Goal: Task Accomplishment & Management: Manage account settings

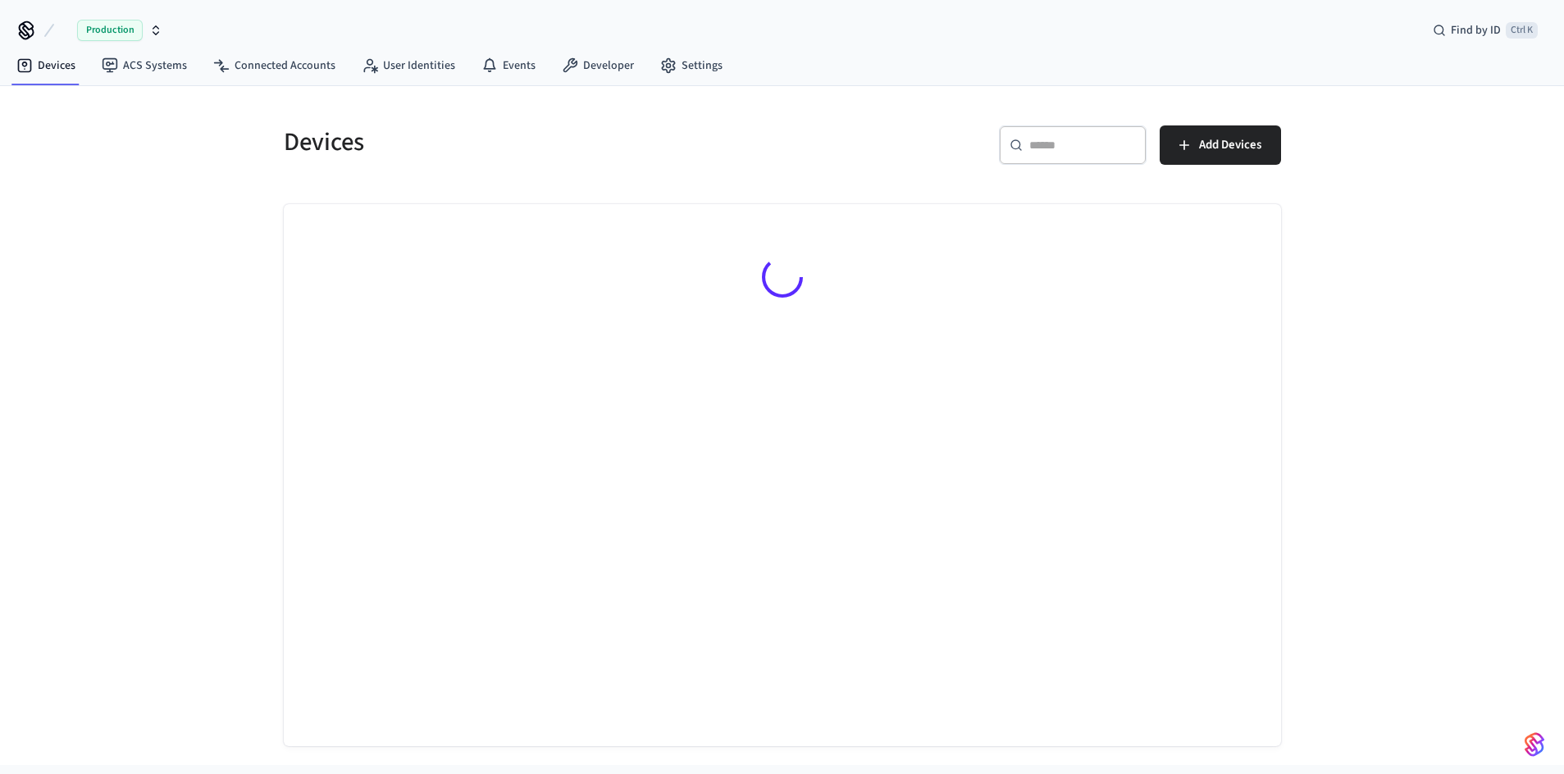
click at [1018, 153] on div "​ ​" at bounding box center [1073, 144] width 148 height 39
click at [1033, 153] on input "text" at bounding box center [1082, 145] width 107 height 16
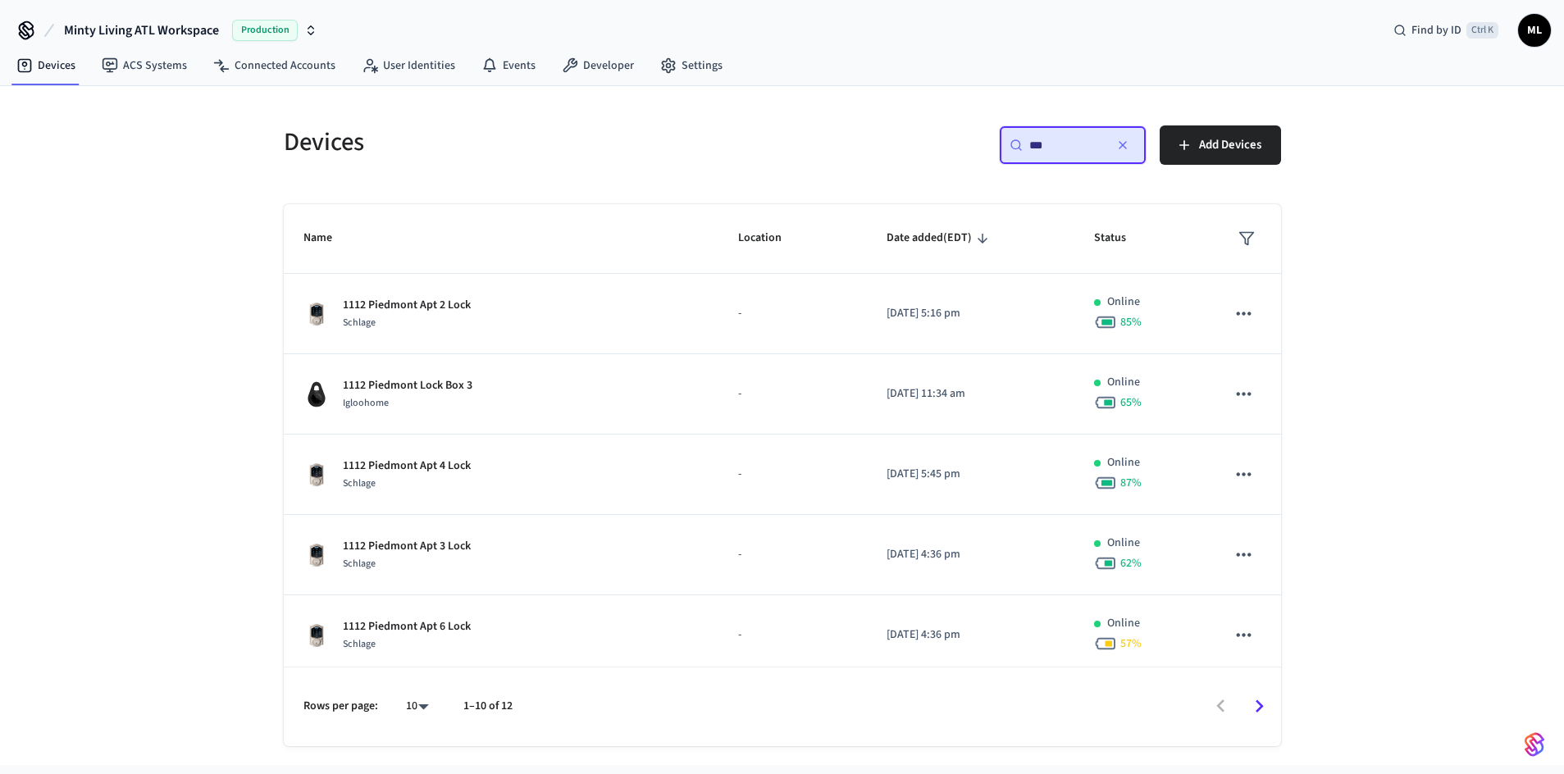
type input "***"
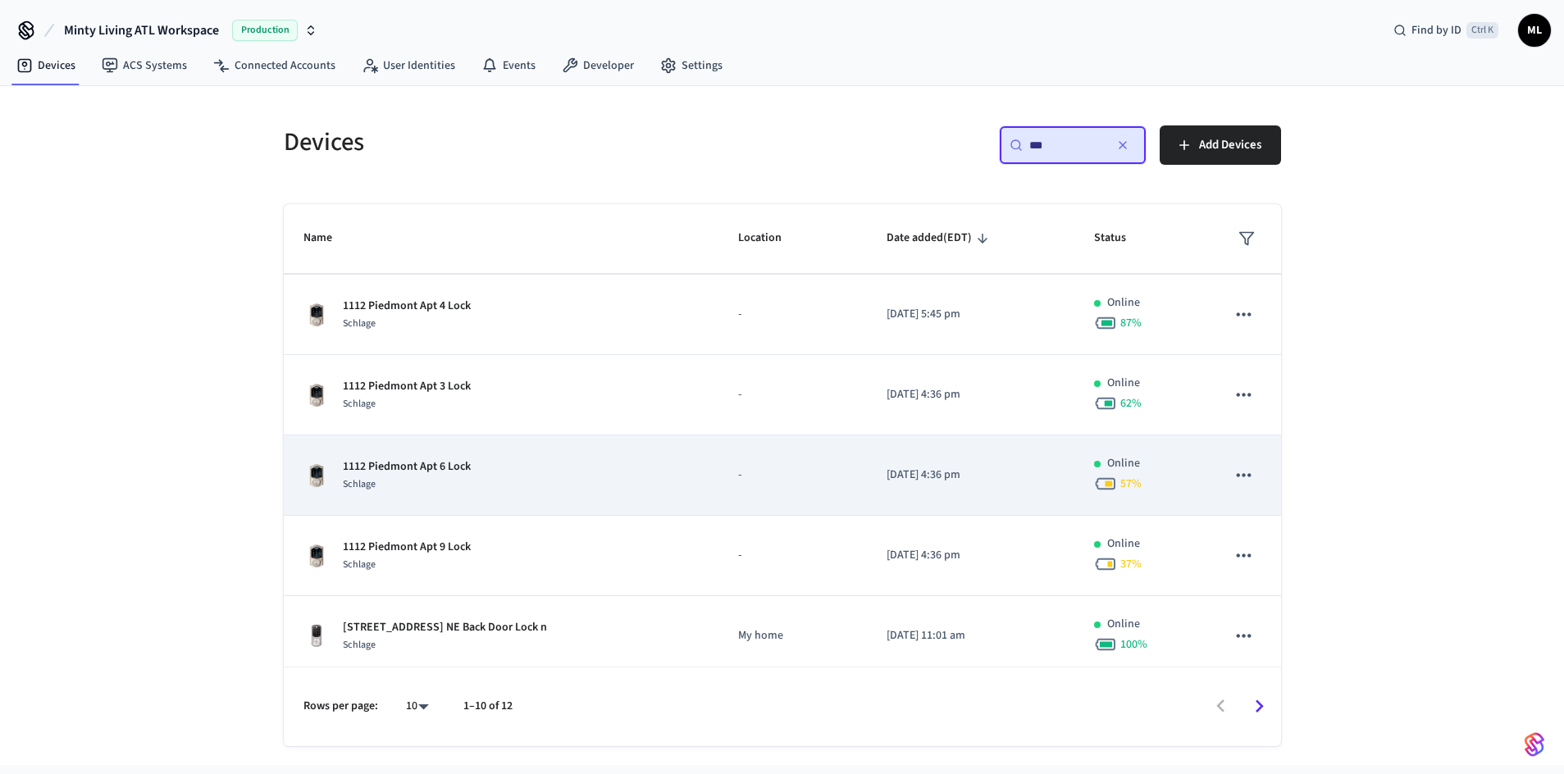
scroll to position [159, 0]
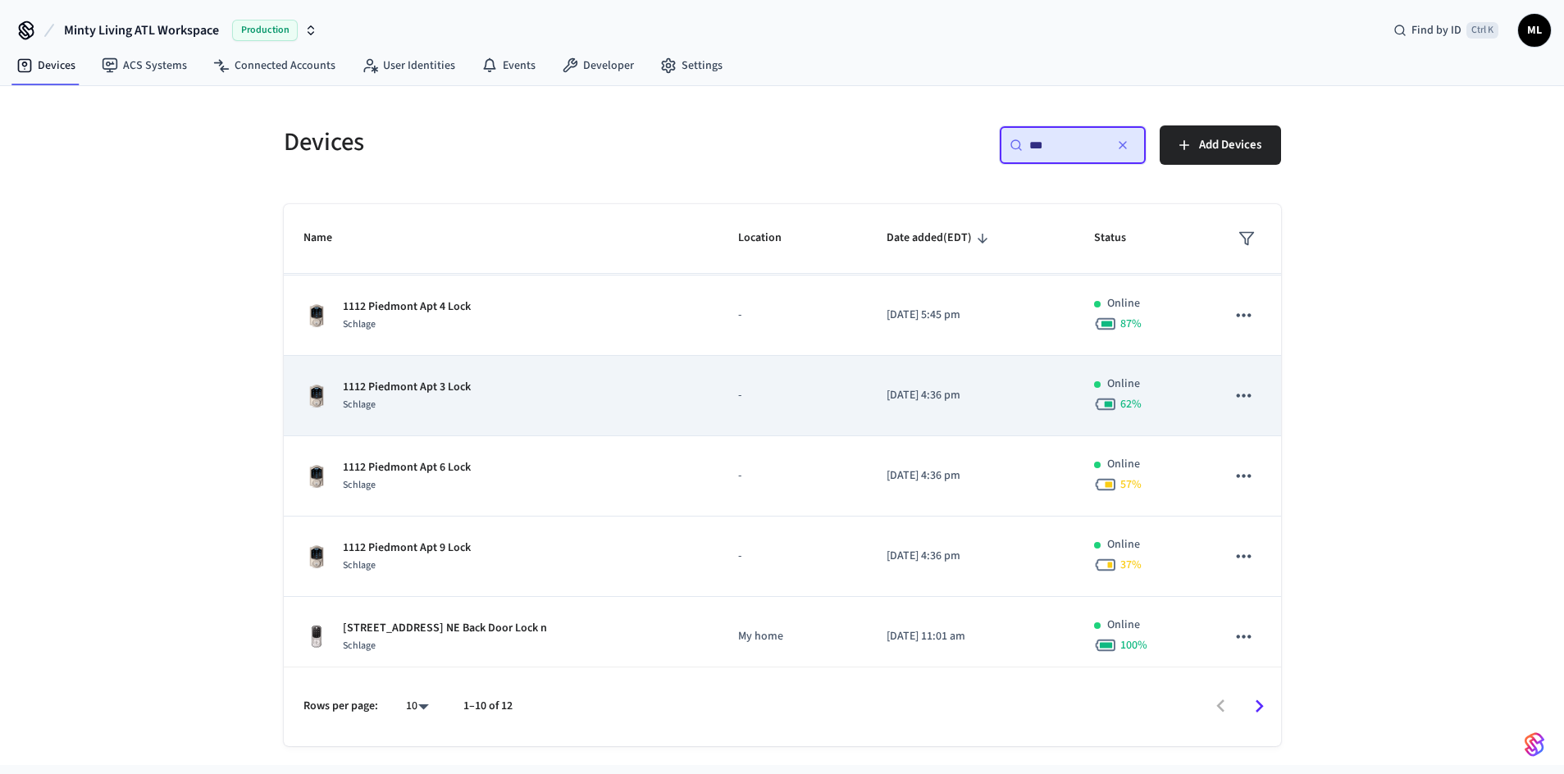
click at [495, 399] on div "1112 Piedmont Apt 3 Lock Schlage" at bounding box center [500, 396] width 395 height 34
click at [576, 400] on div "1112 Piedmont Apt 3 Lock Schlage" at bounding box center [500, 396] width 395 height 34
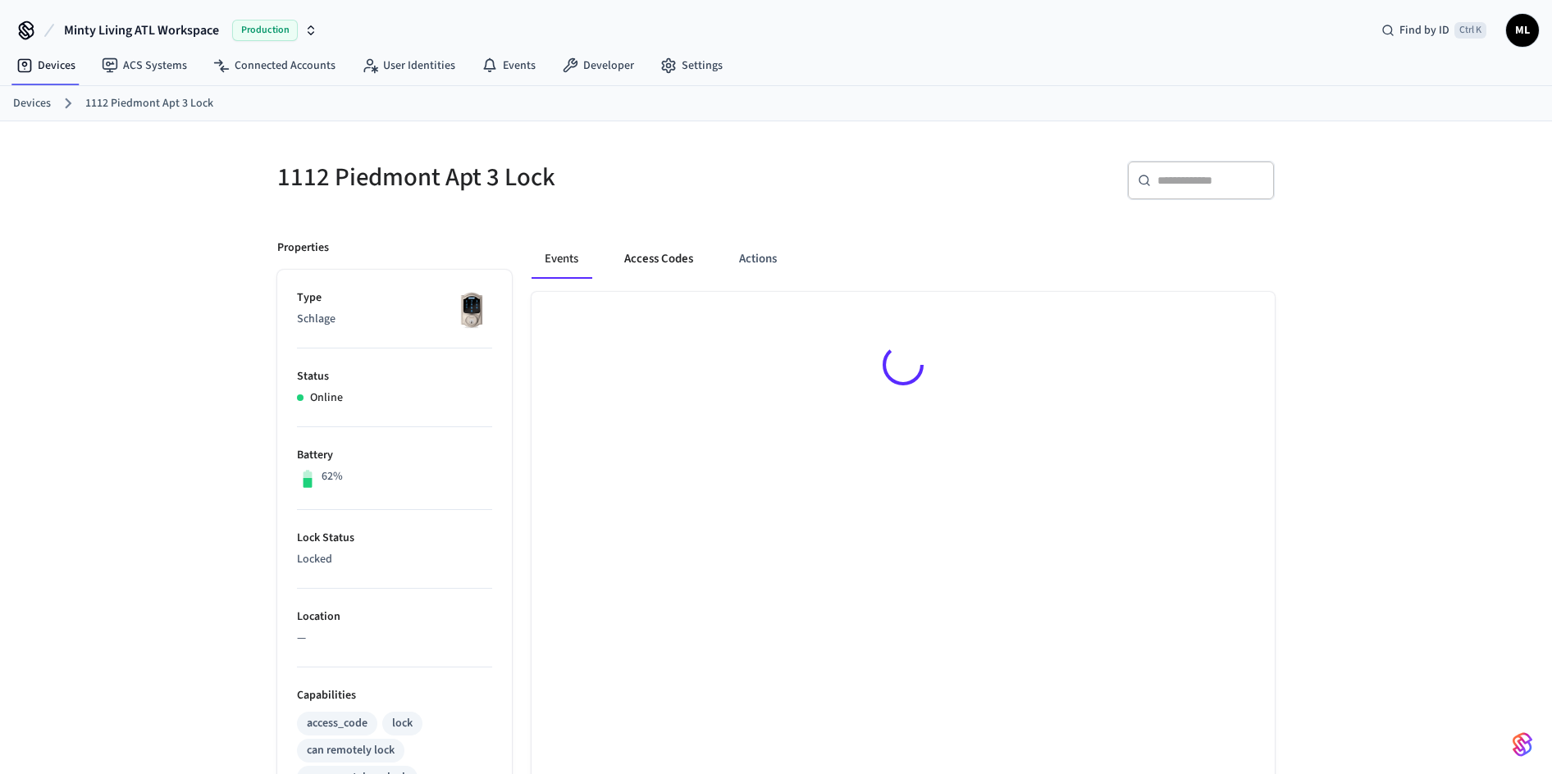
click at [660, 254] on button "Access Codes" at bounding box center [658, 258] width 95 height 39
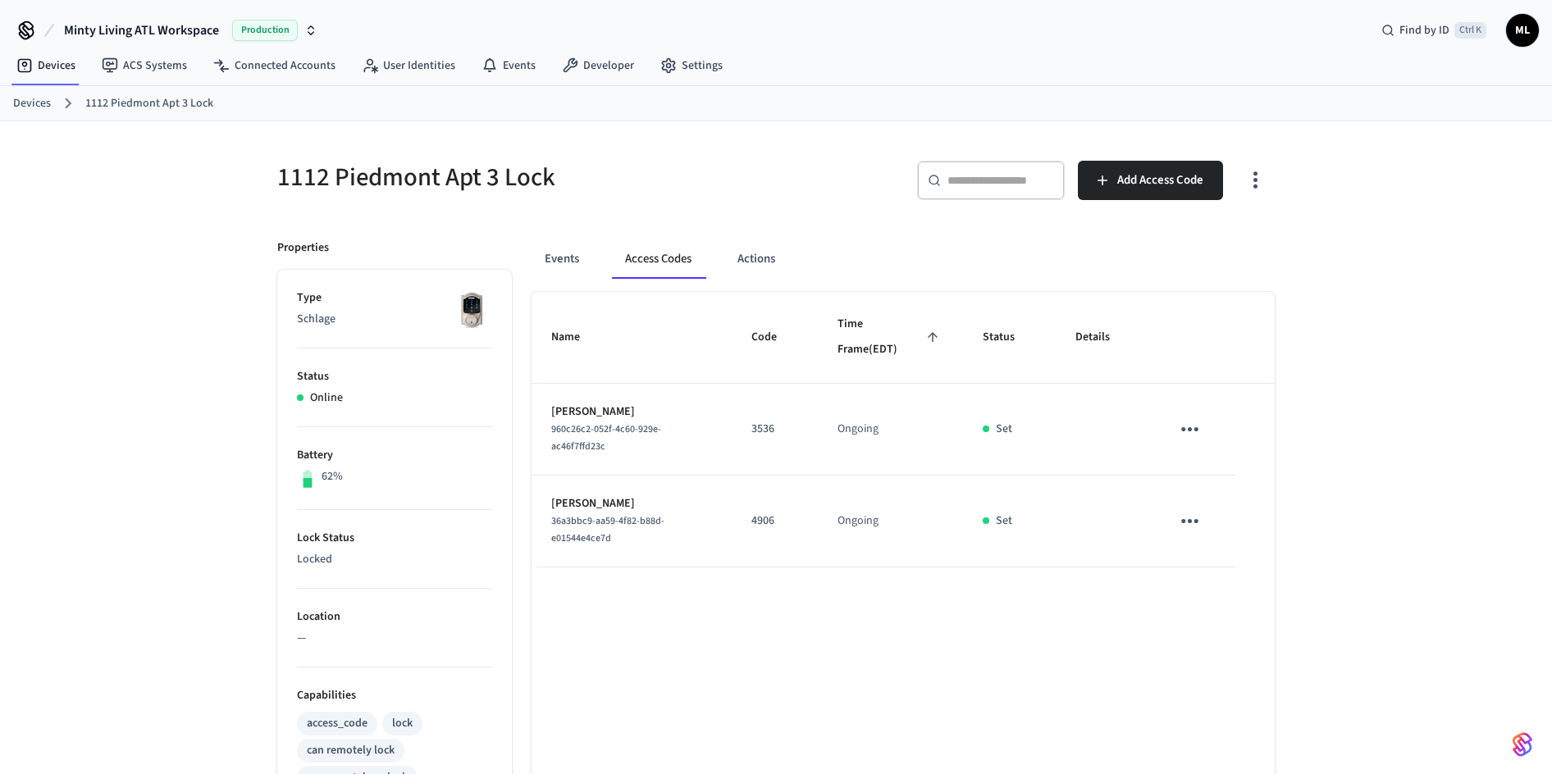
click at [663, 262] on button "Access Codes" at bounding box center [658, 258] width 93 height 39
click at [563, 267] on button "Events" at bounding box center [561, 258] width 61 height 39
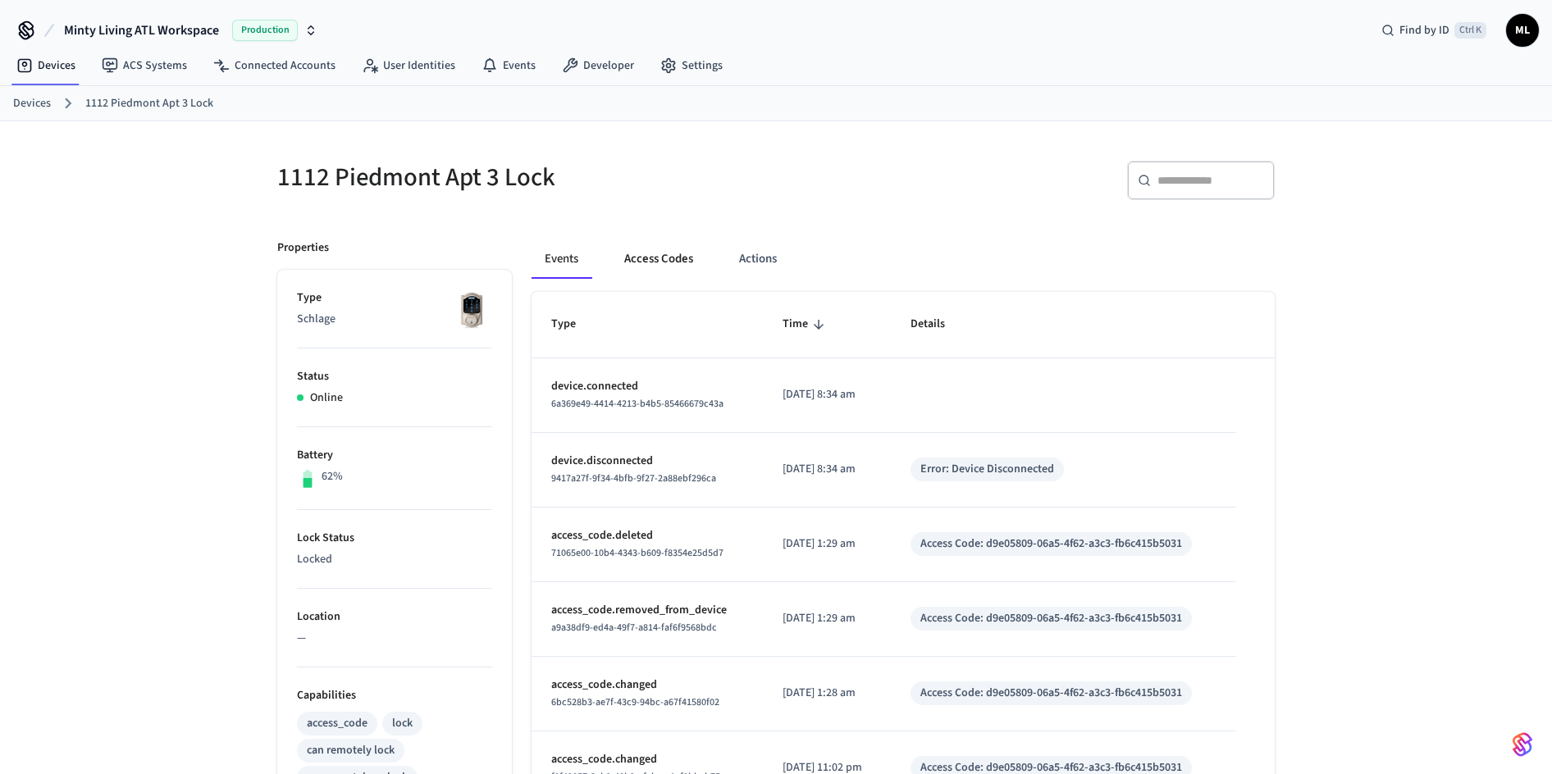
click at [658, 253] on button "Access Codes" at bounding box center [658, 258] width 95 height 39
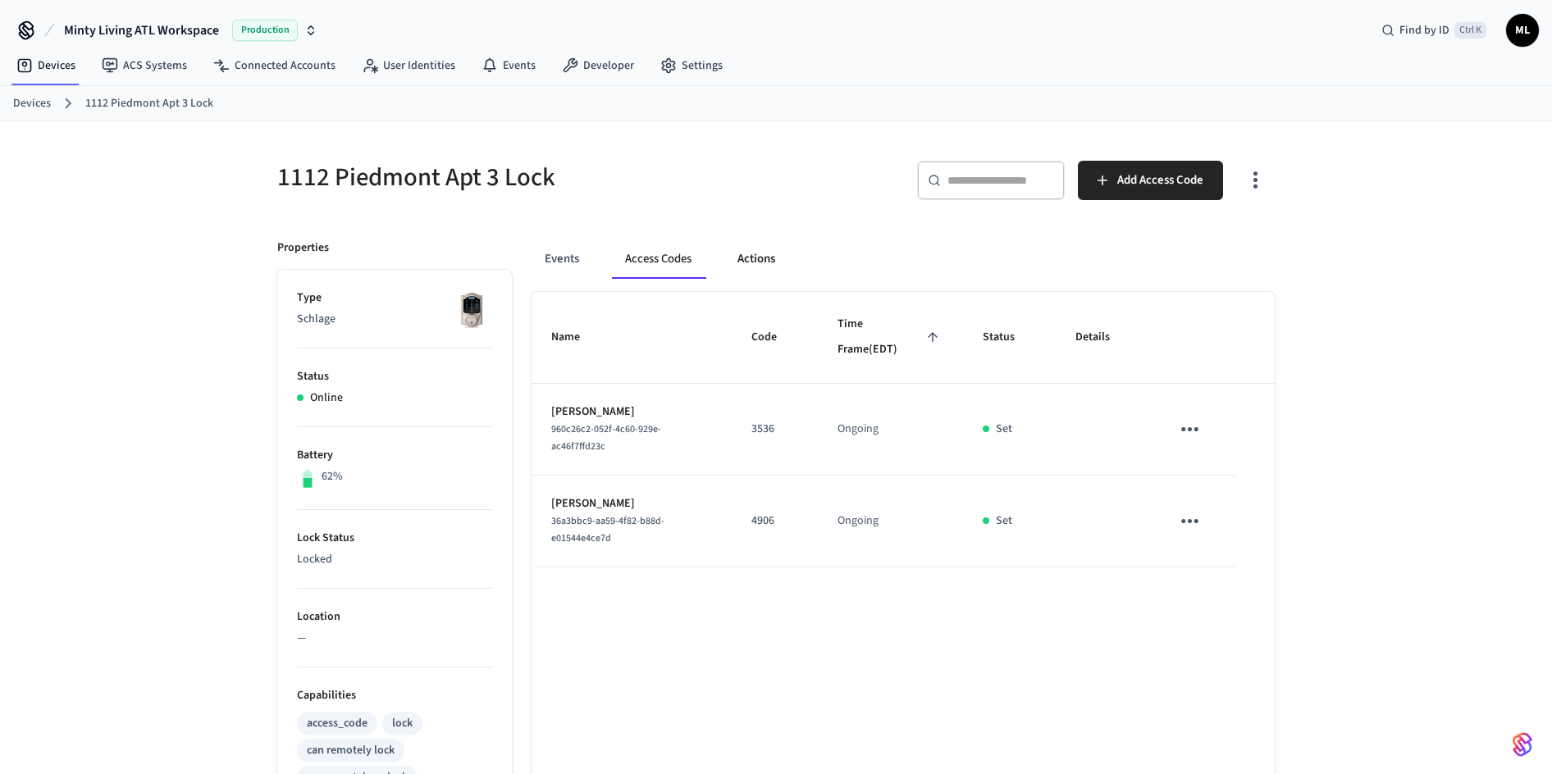
click at [773, 253] on button "Actions" at bounding box center [756, 258] width 64 height 39
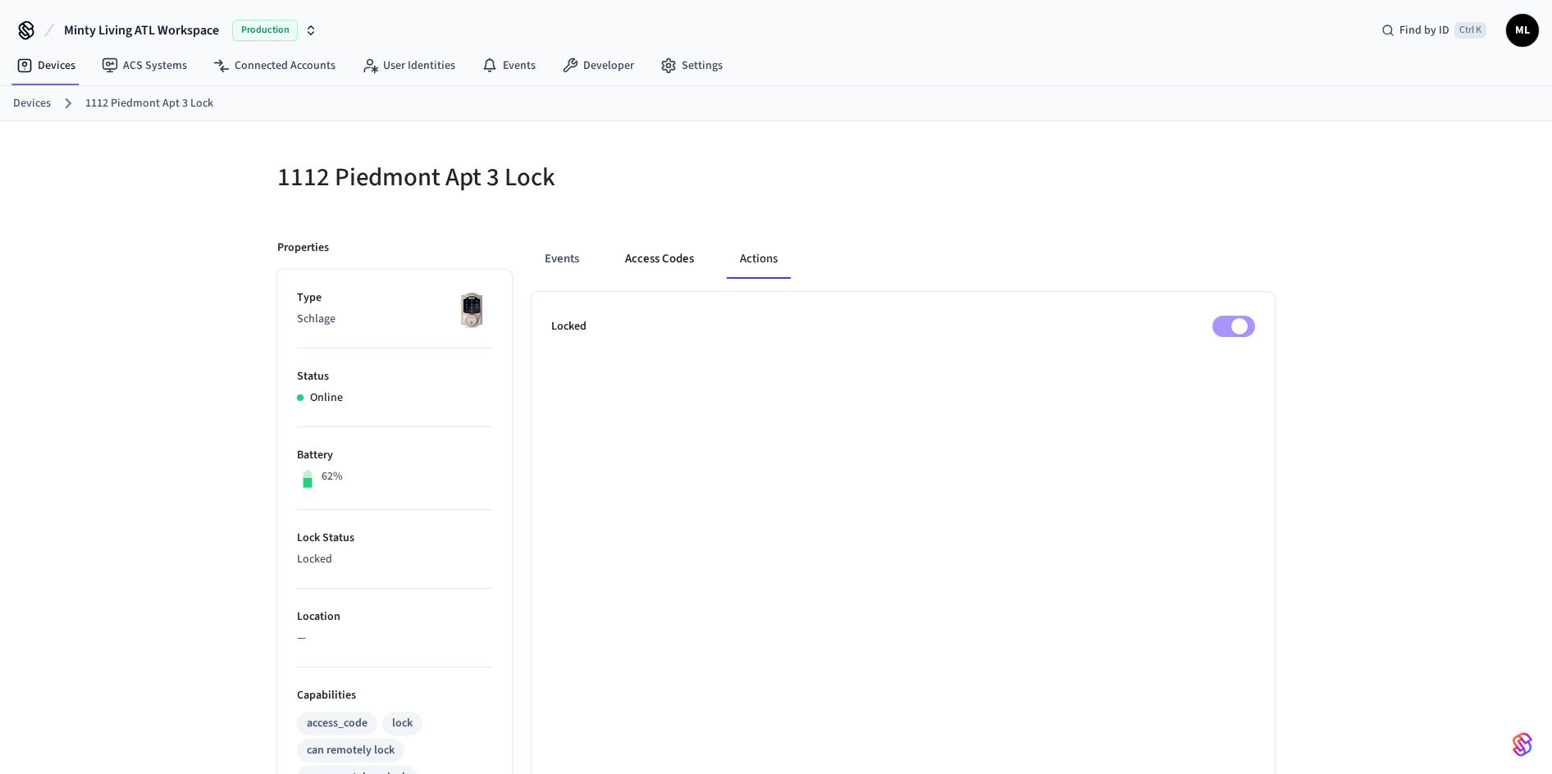
click at [668, 253] on button "Access Codes" at bounding box center [659, 258] width 95 height 39
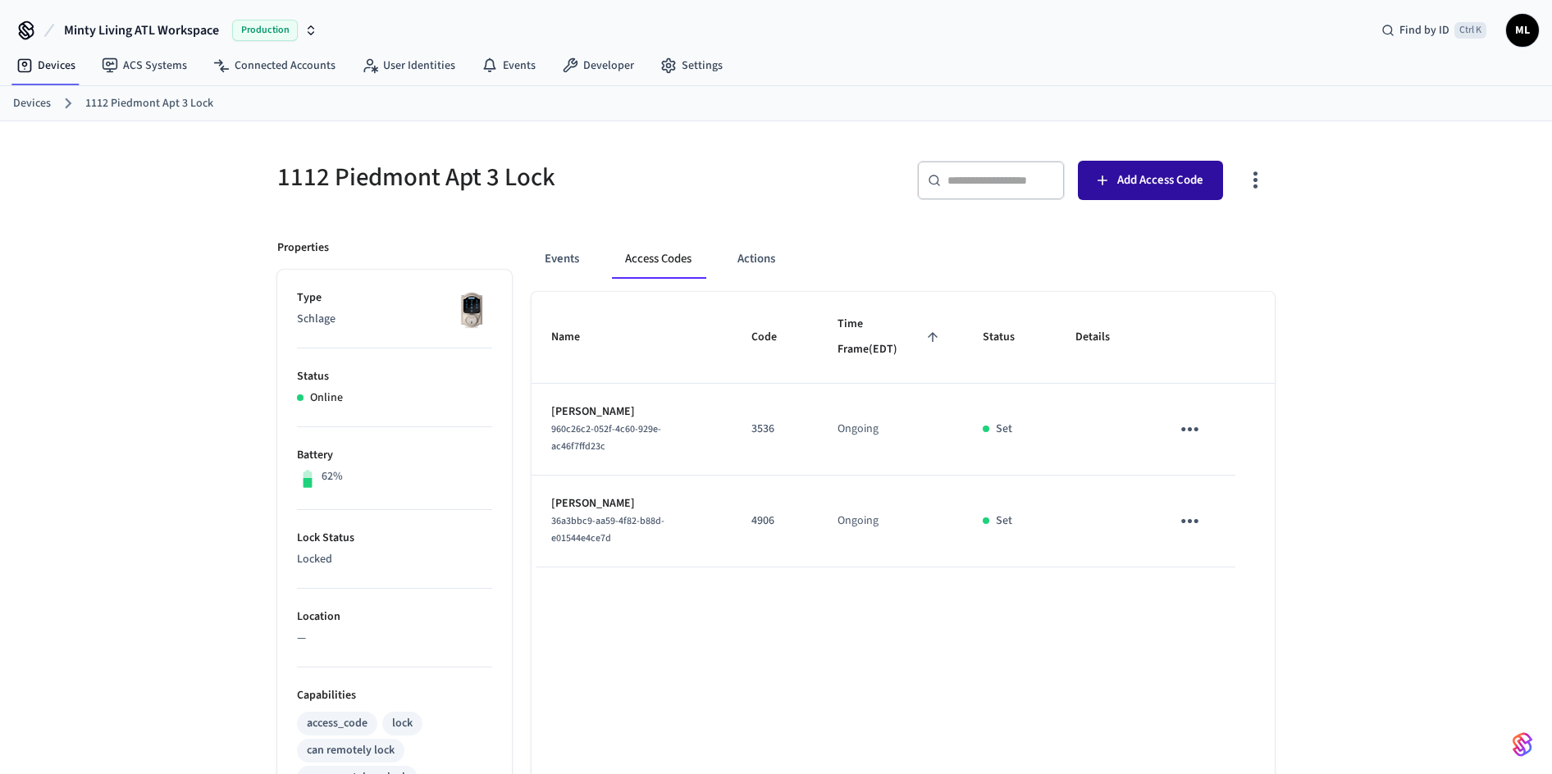
click at [1123, 183] on span "Add Access Code" at bounding box center [1160, 180] width 86 height 21
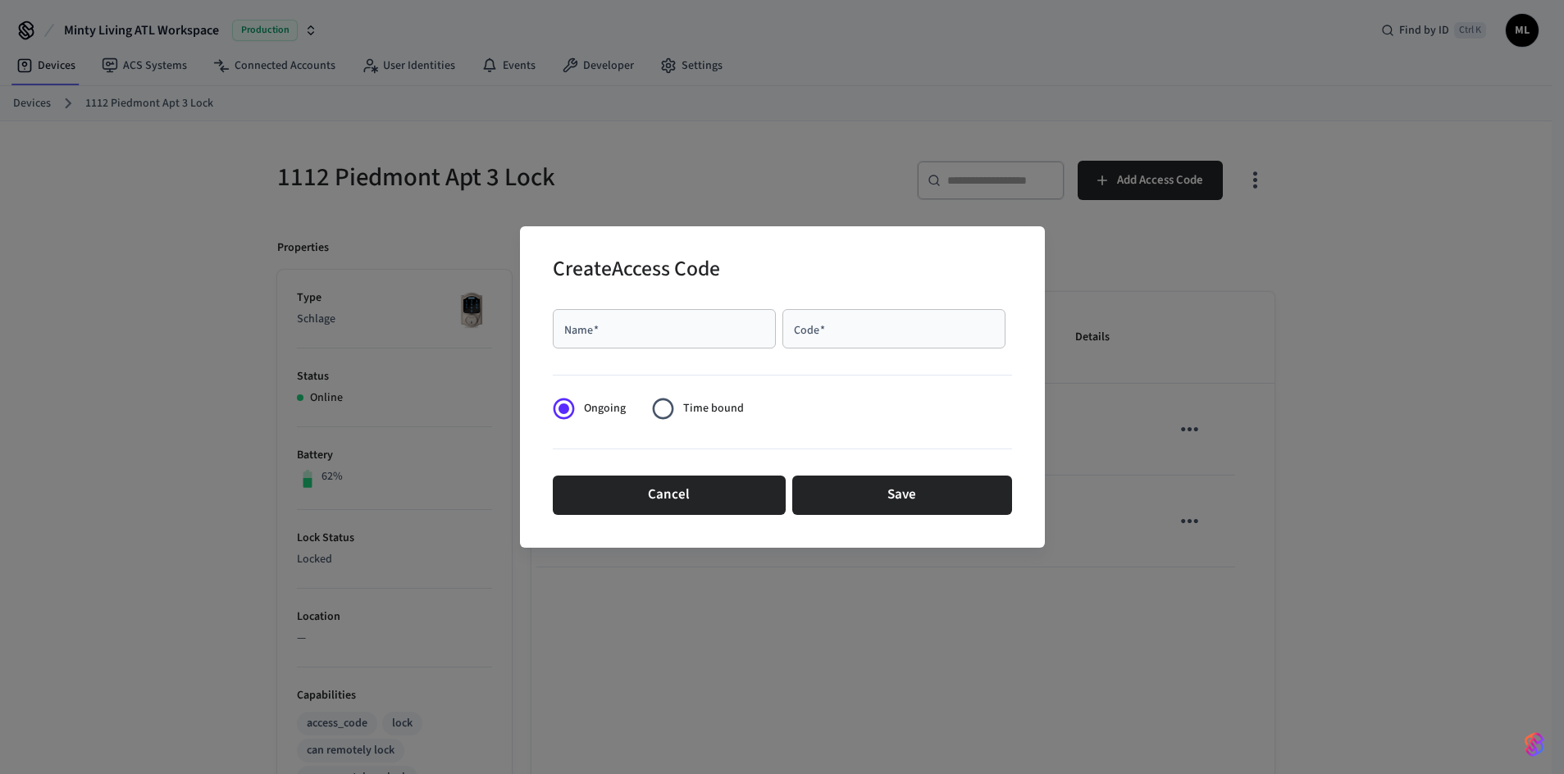
click at [671, 339] on div "Name   *" at bounding box center [664, 328] width 223 height 39
paste input "**********"
type input "**********"
click at [828, 336] on input "Code   *" at bounding box center [893, 329] width 203 height 16
click at [875, 321] on input "Code   *" at bounding box center [893, 329] width 203 height 16
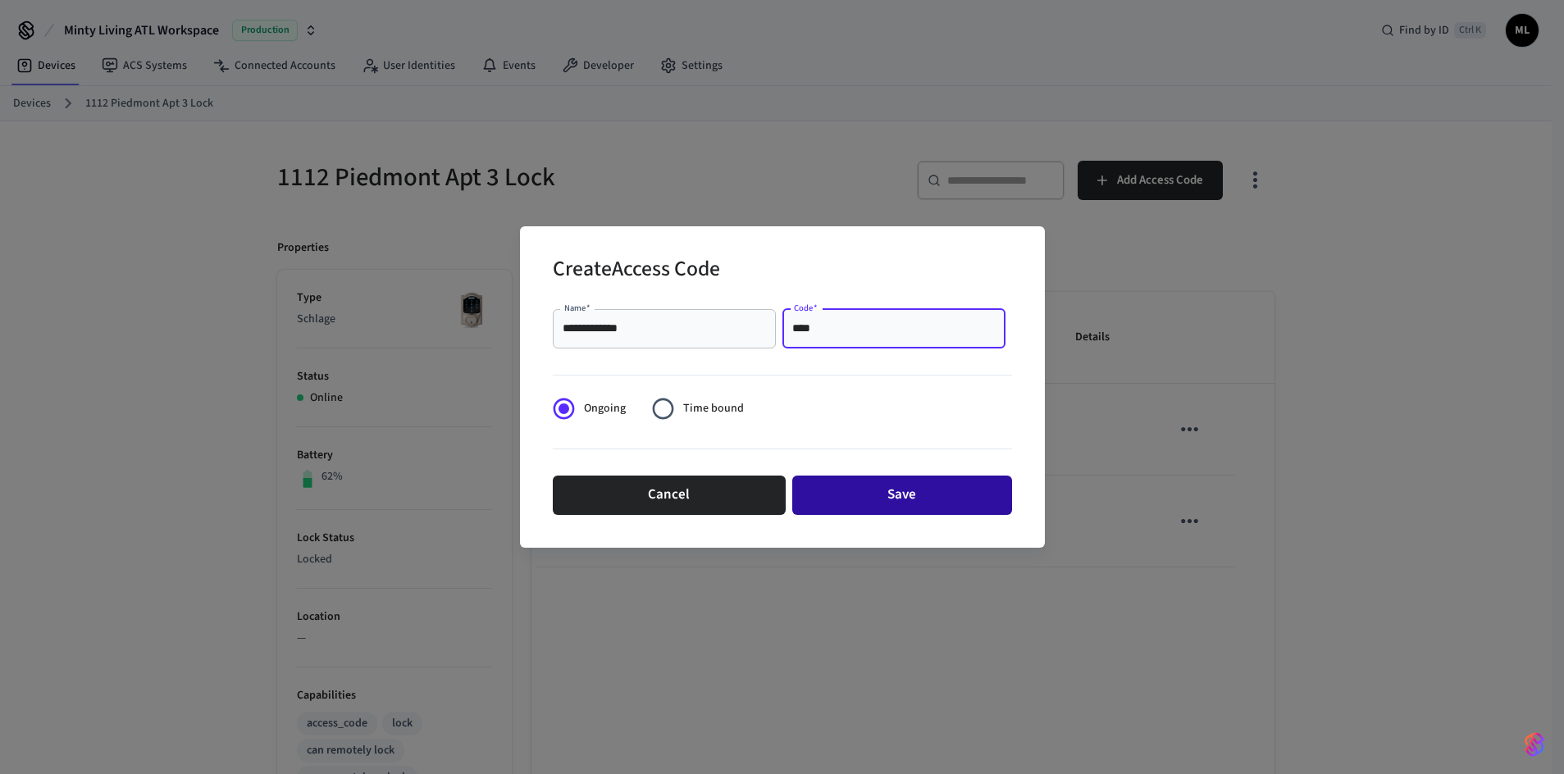
type input "****"
click at [924, 487] on button "Save" at bounding box center [902, 495] width 220 height 39
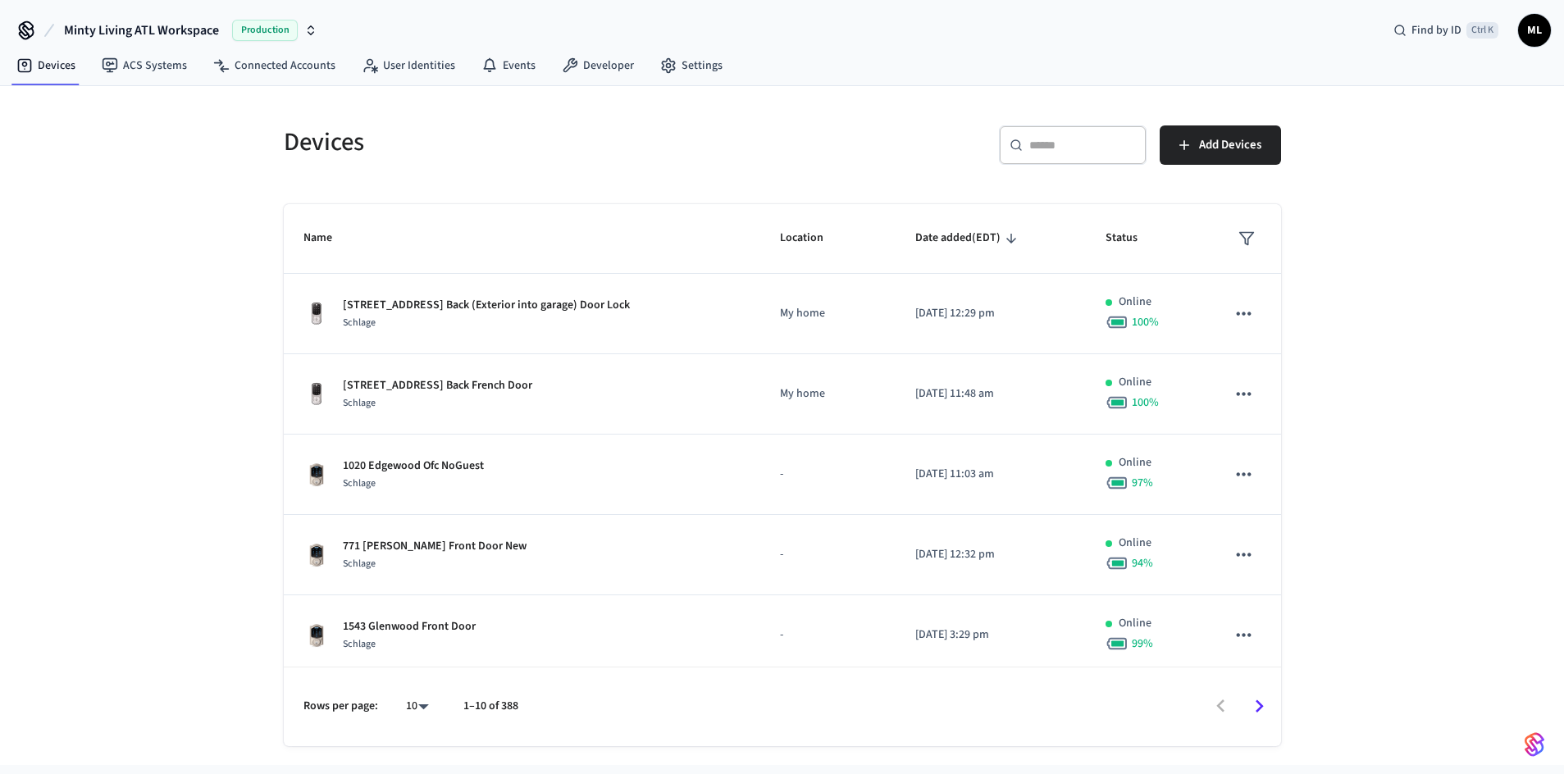
click at [1042, 162] on div "​ ​" at bounding box center [1073, 144] width 148 height 39
click at [1052, 144] on input "text" at bounding box center [1082, 145] width 107 height 16
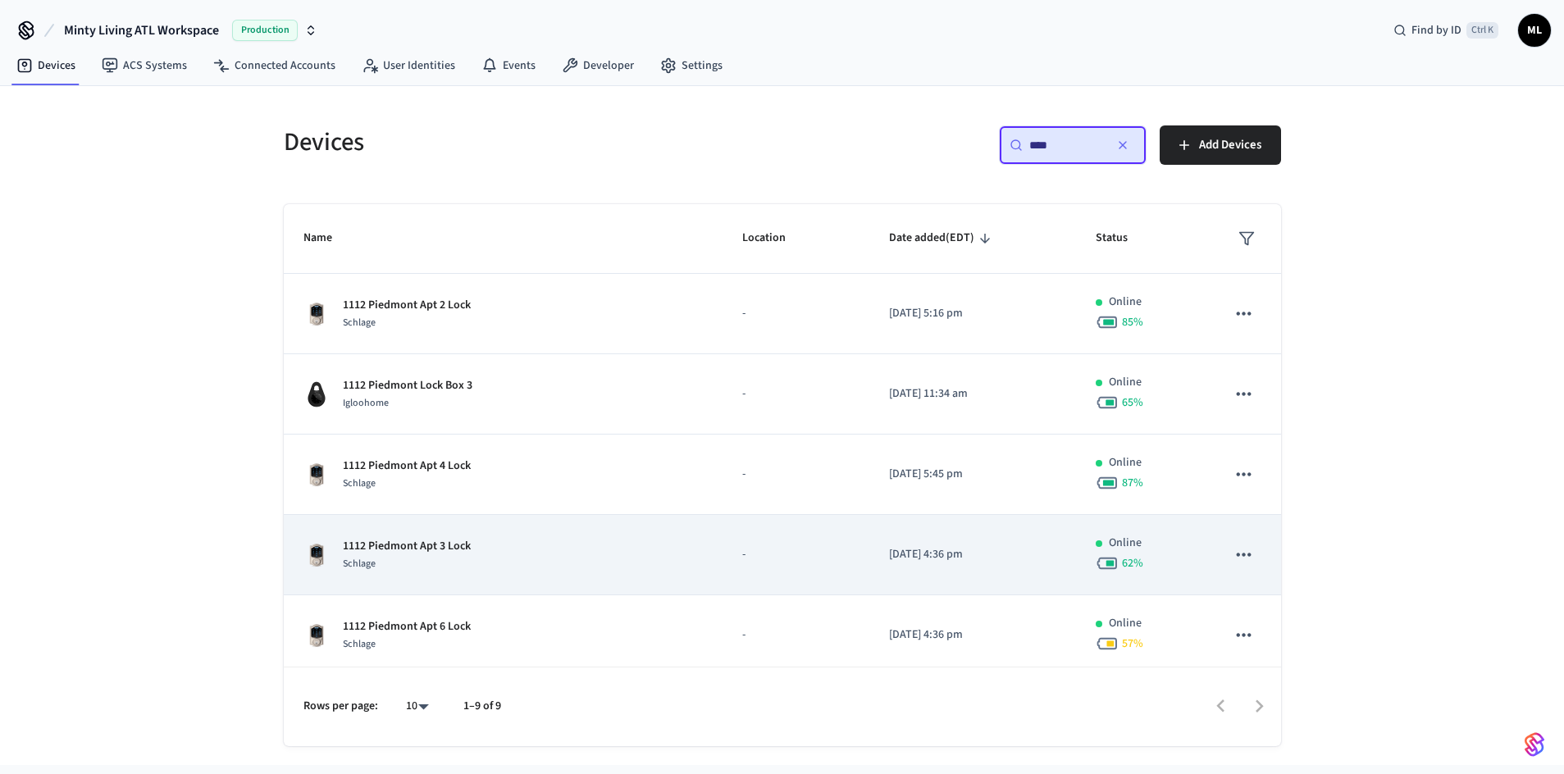
type input "****"
click at [508, 548] on div "1112 Piedmont Apt 3 Lock Schlage" at bounding box center [502, 555] width 399 height 34
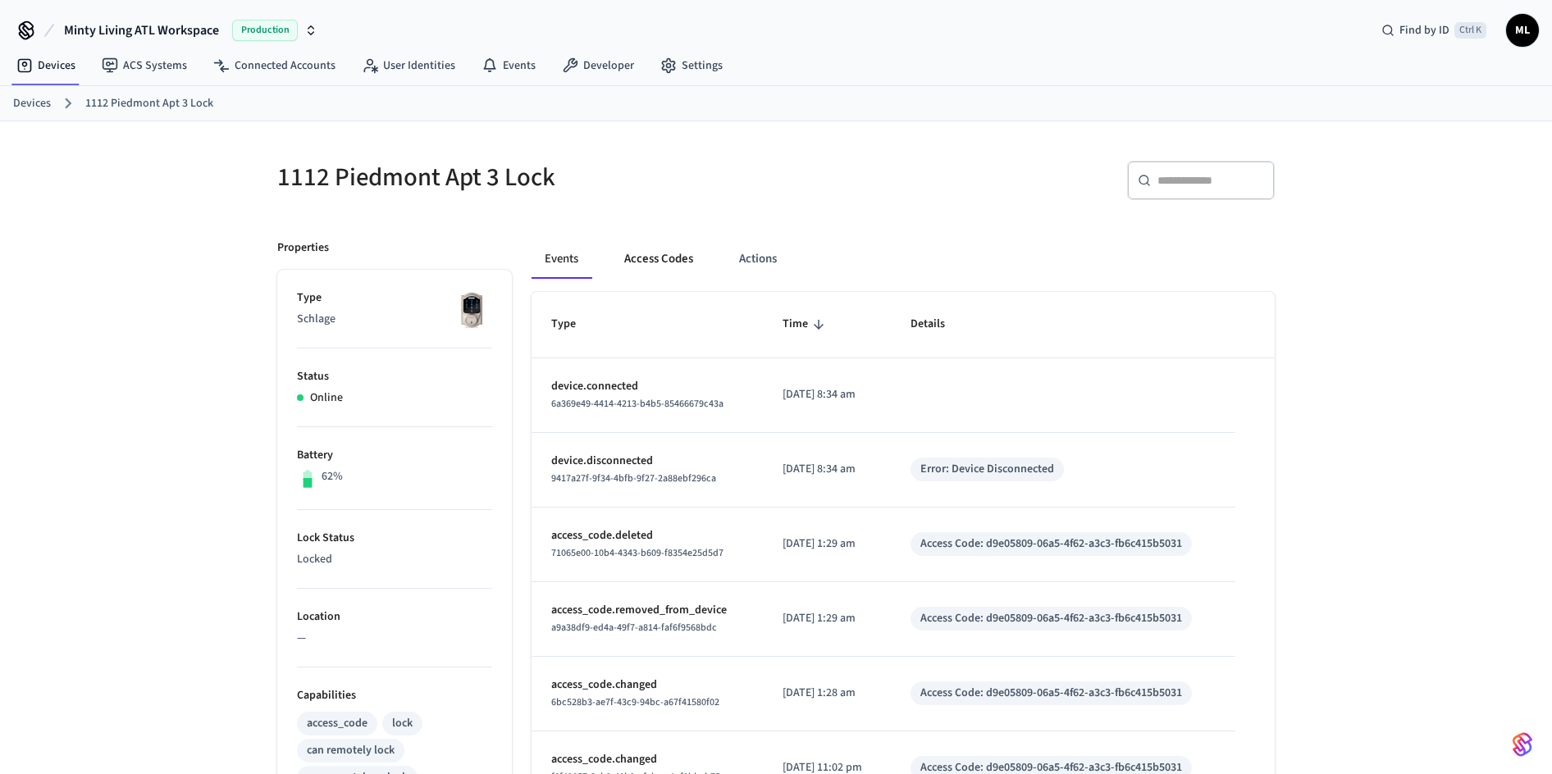
click at [663, 258] on button "Access Codes" at bounding box center [658, 258] width 95 height 39
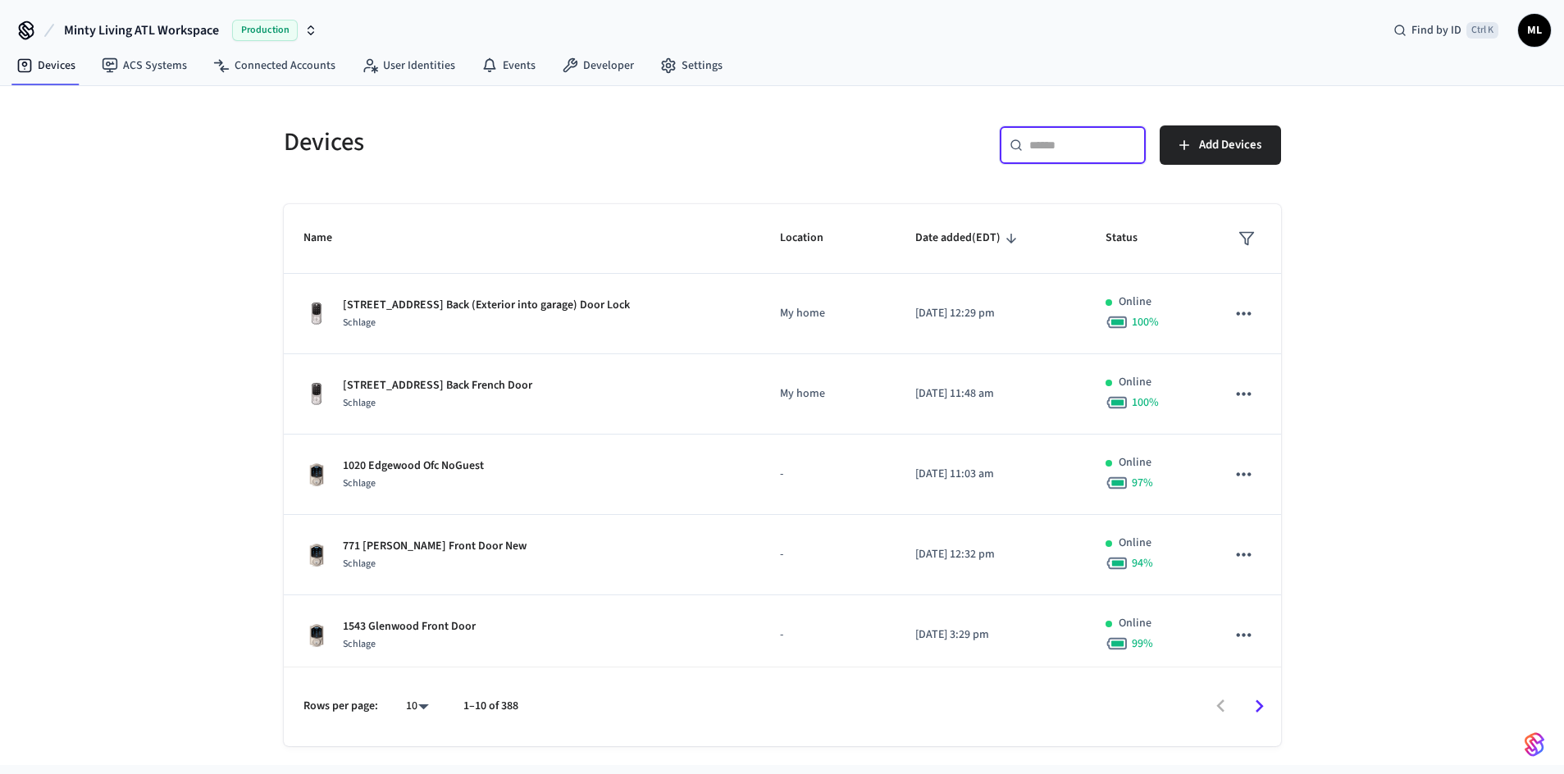
click at [1040, 139] on input "text" at bounding box center [1082, 145] width 107 height 16
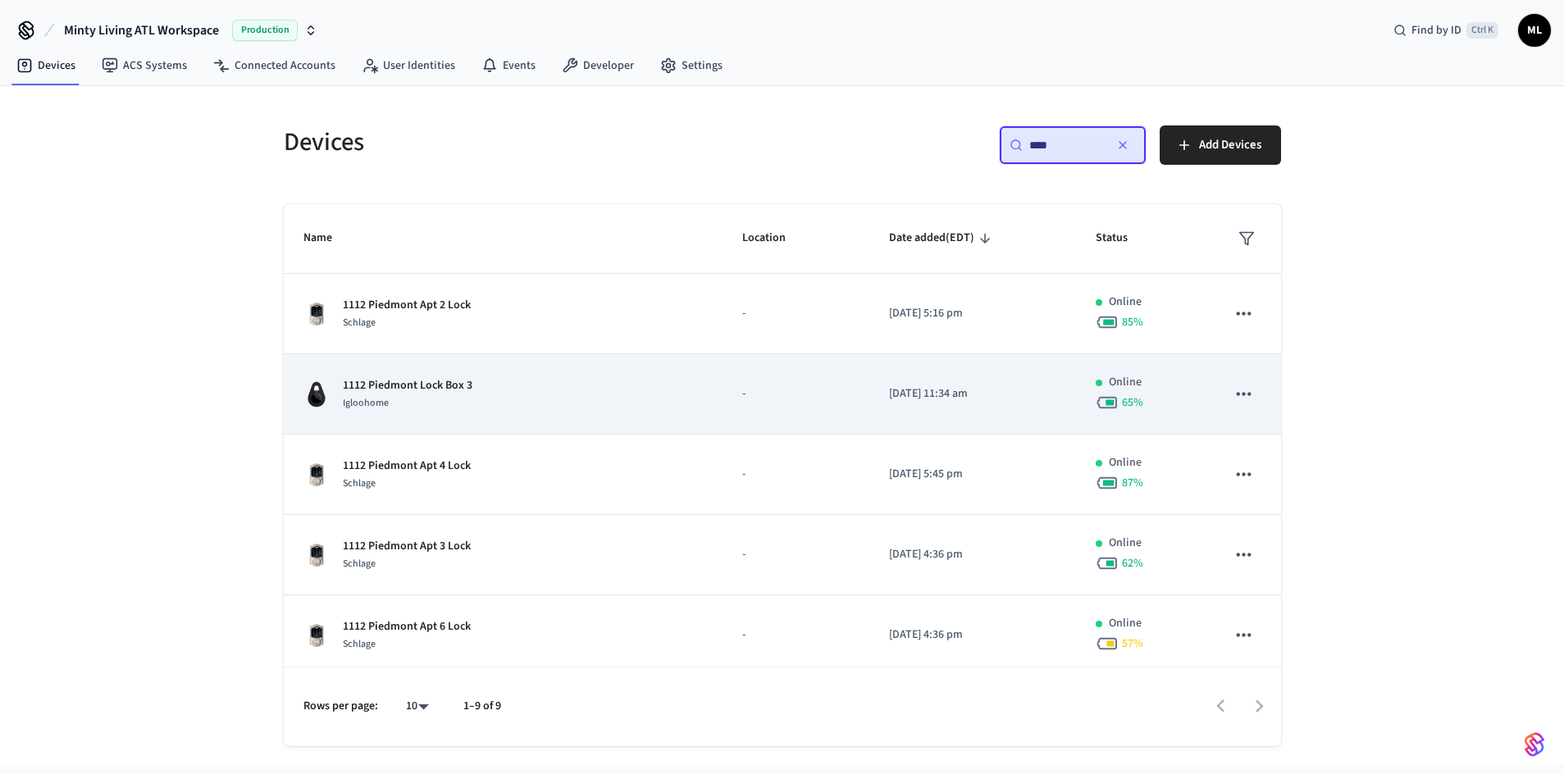
type input "****"
click at [607, 389] on div "1112 Piedmont Lock Box 3 Igloohome" at bounding box center [502, 394] width 399 height 34
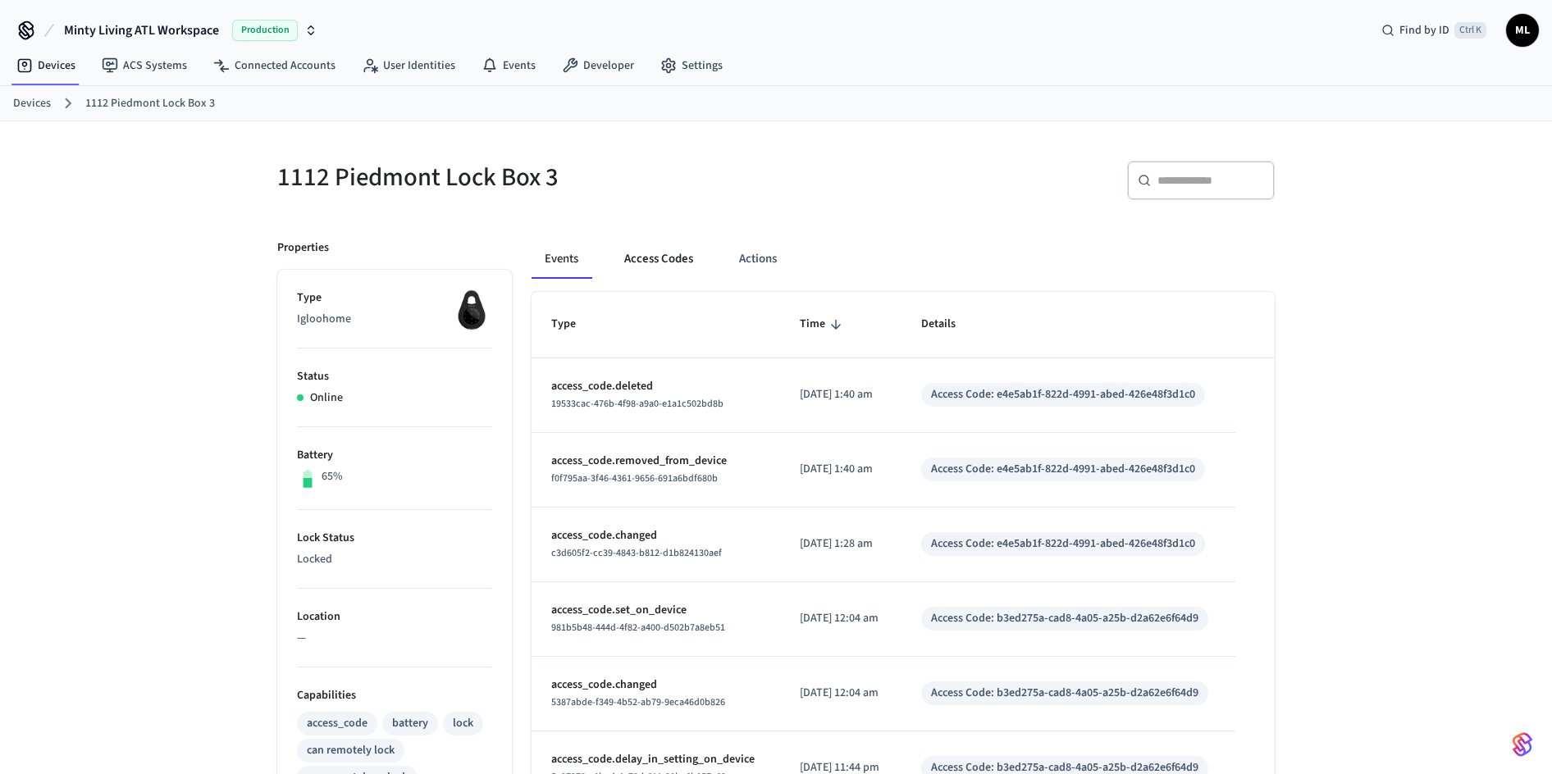
click at [669, 258] on button "Access Codes" at bounding box center [658, 258] width 95 height 39
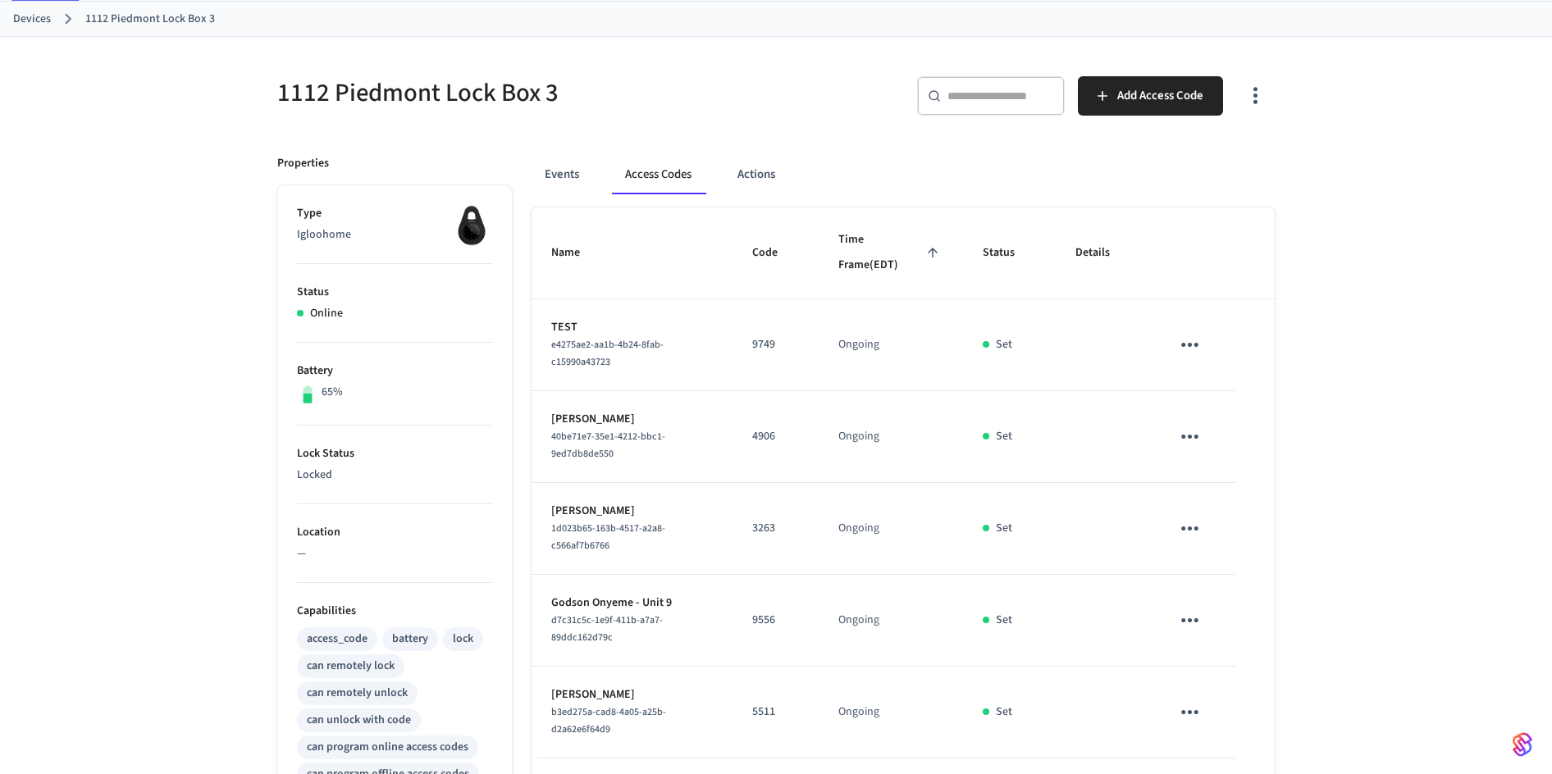
scroll to position [59, 0]
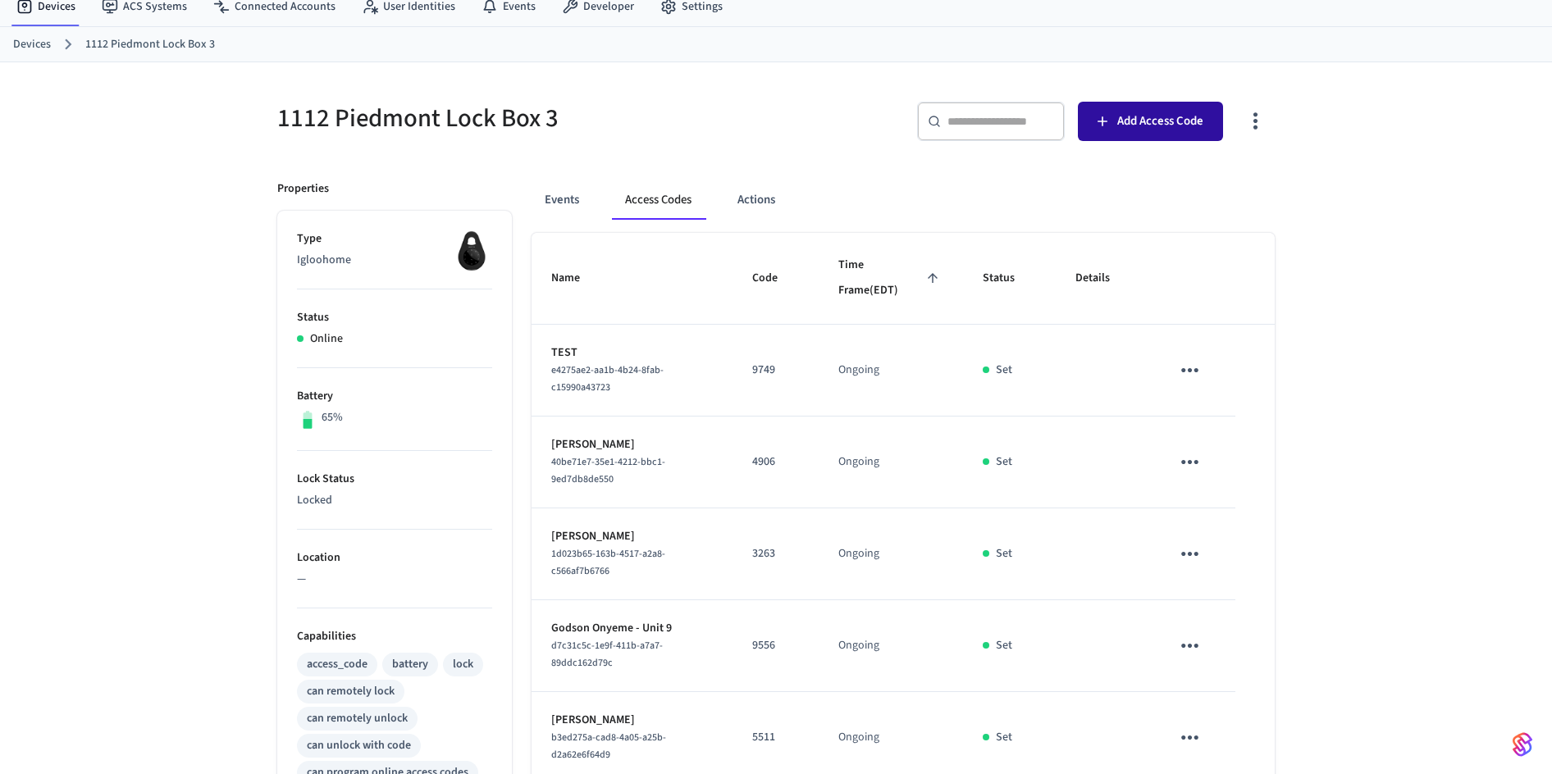
click at [1117, 112] on span "Add Access Code" at bounding box center [1160, 121] width 86 height 21
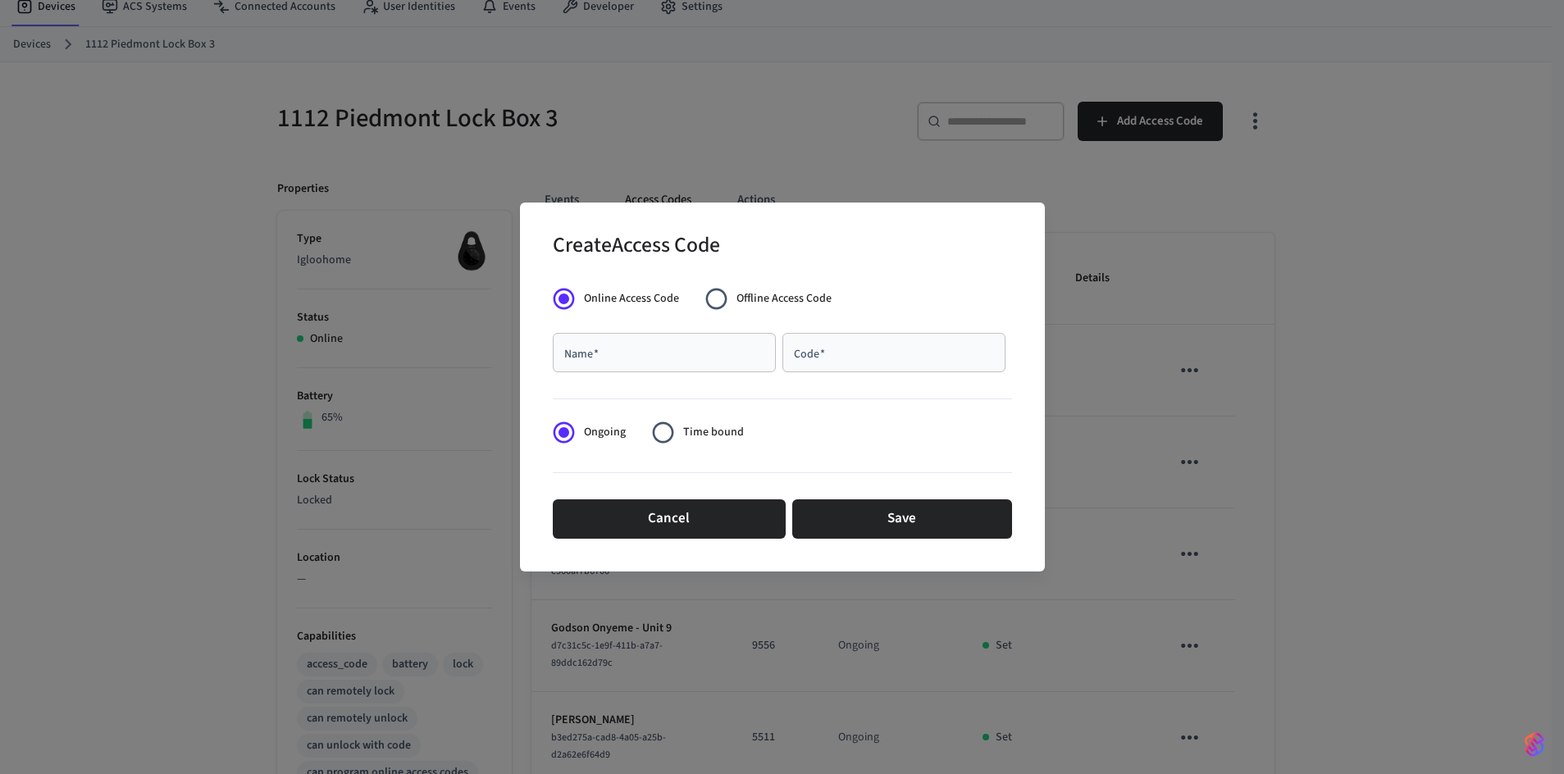
click at [656, 356] on input "Name   *" at bounding box center [664, 352] width 203 height 16
click at [812, 358] on input "Code   *" at bounding box center [893, 352] width 203 height 16
click at [670, 343] on div "Name   *" at bounding box center [664, 352] width 223 height 39
paste input "**********"
type input "**********"
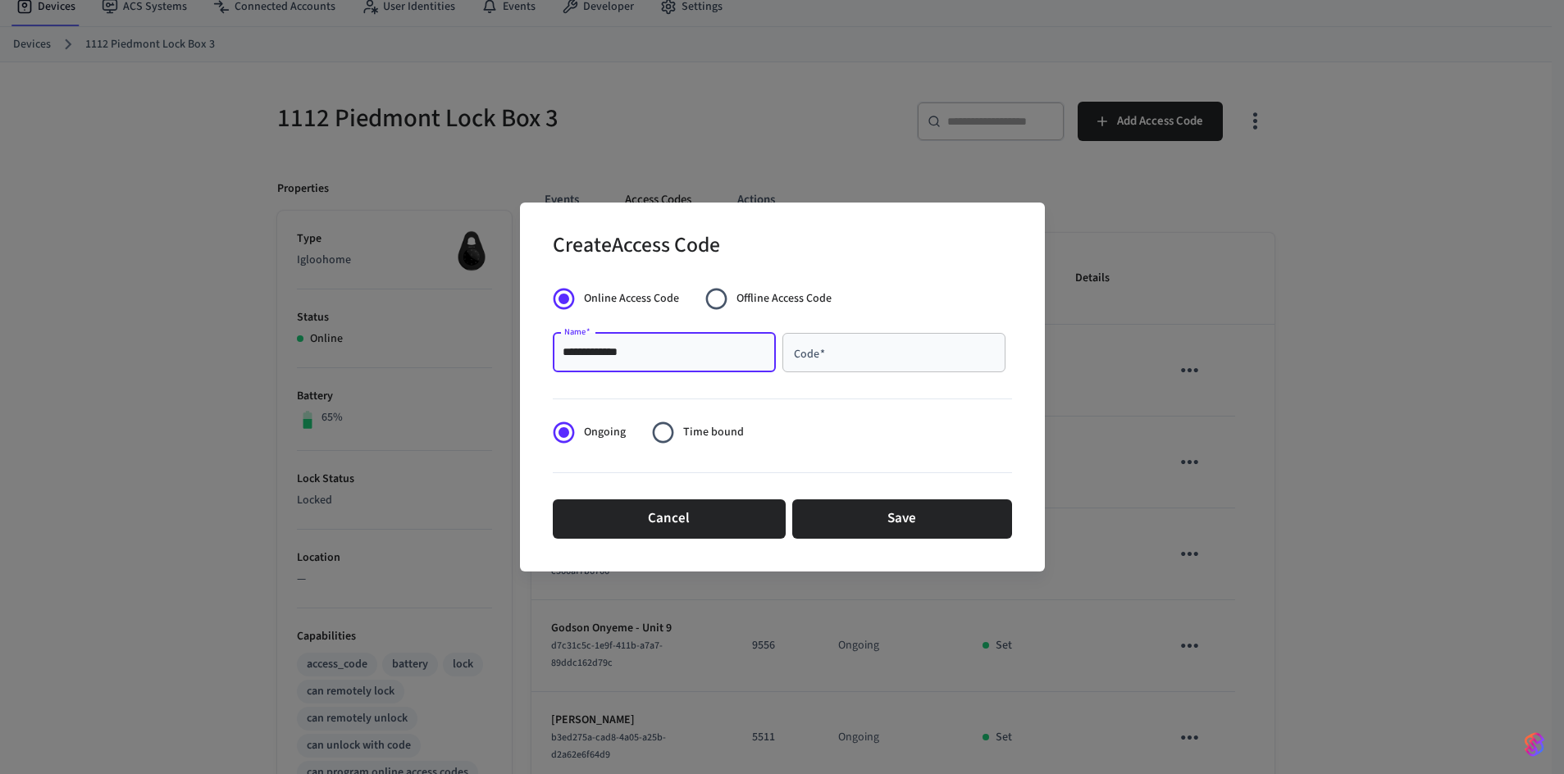
click at [850, 361] on div "Code   *" at bounding box center [893, 352] width 223 height 39
click at [818, 343] on div "Code   *" at bounding box center [893, 352] width 223 height 39
click at [823, 349] on input "Code   *" at bounding box center [893, 352] width 203 height 16
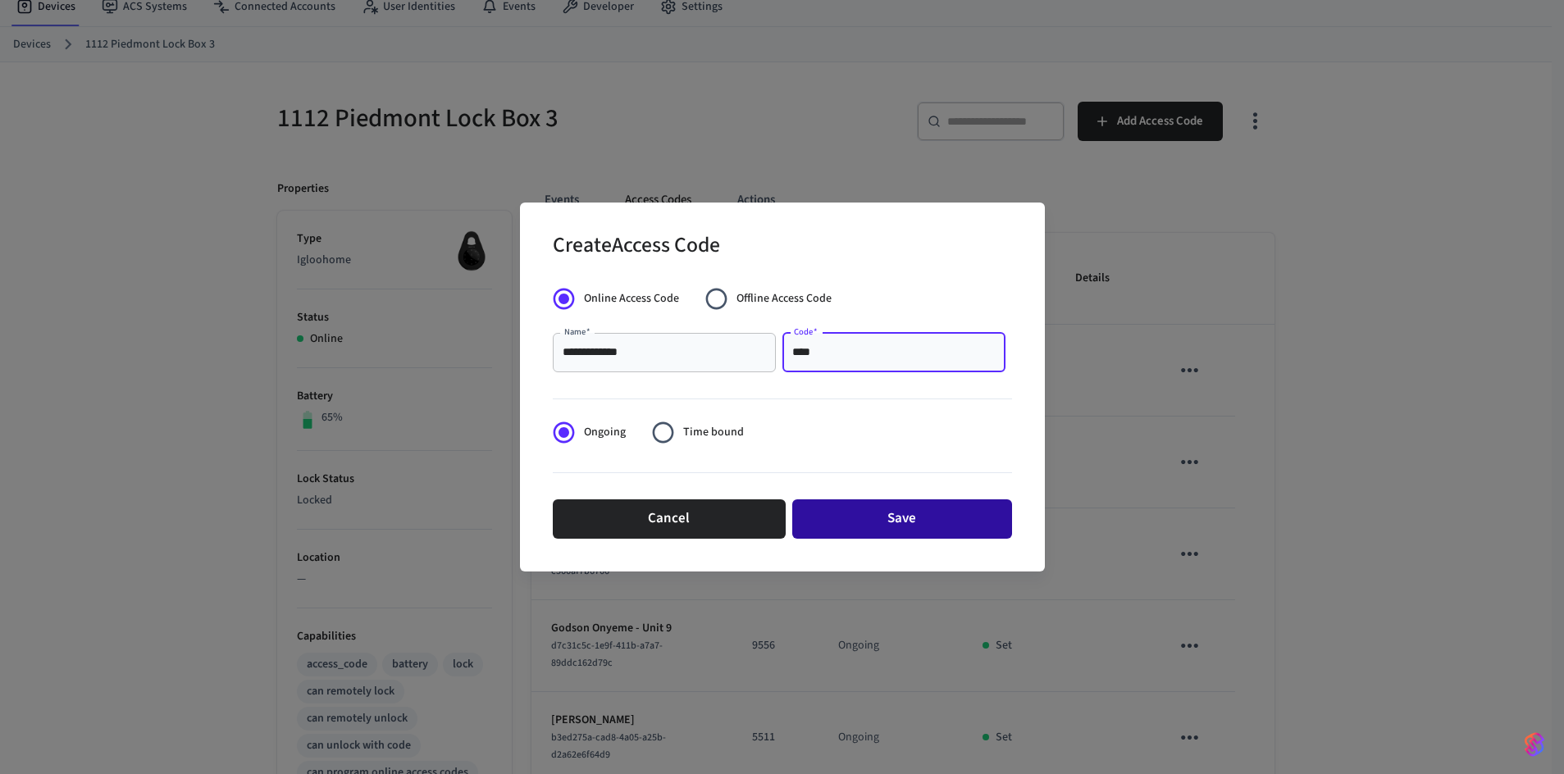
type input "****"
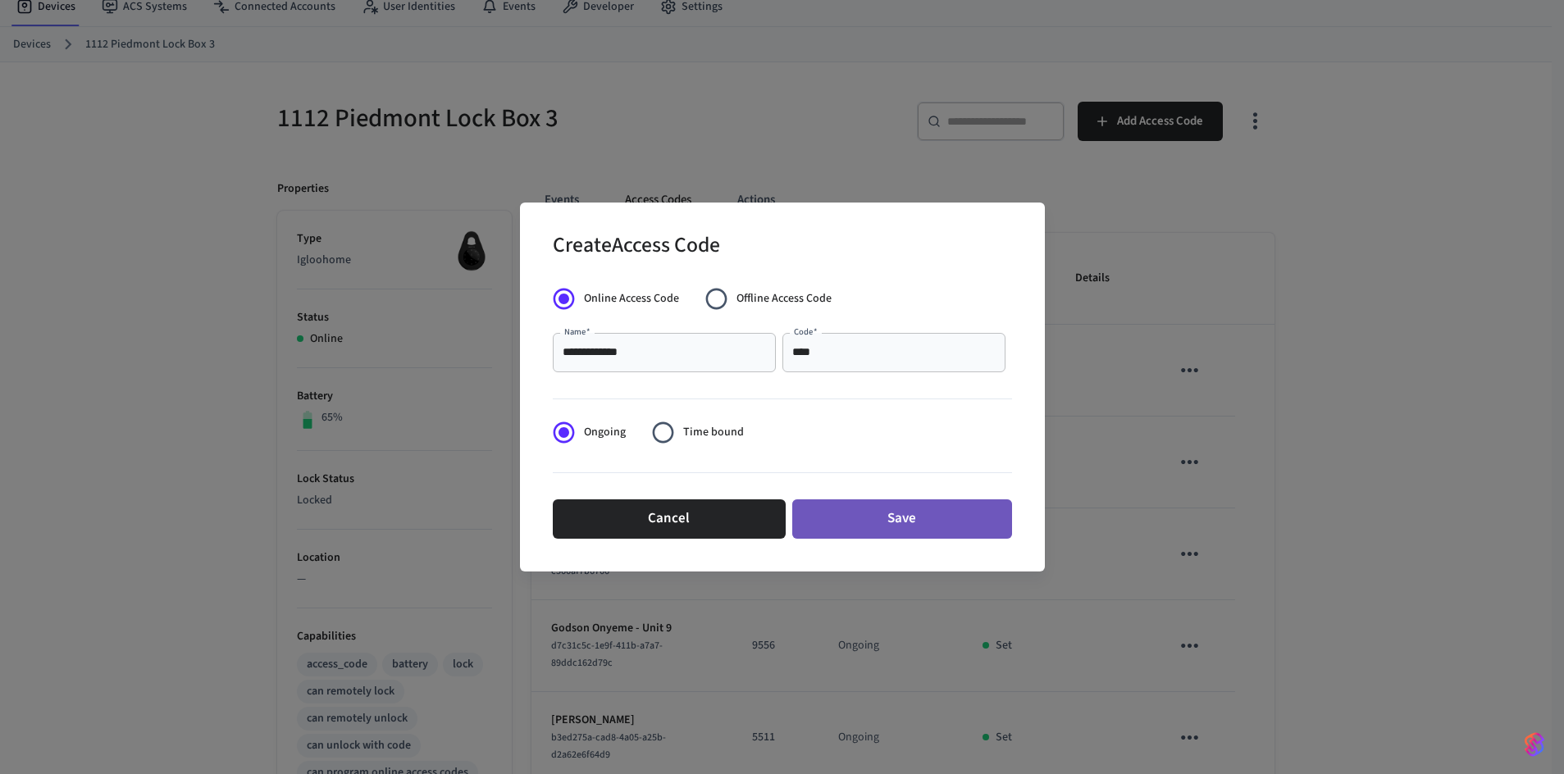
click at [964, 527] on button "Save" at bounding box center [902, 518] width 220 height 39
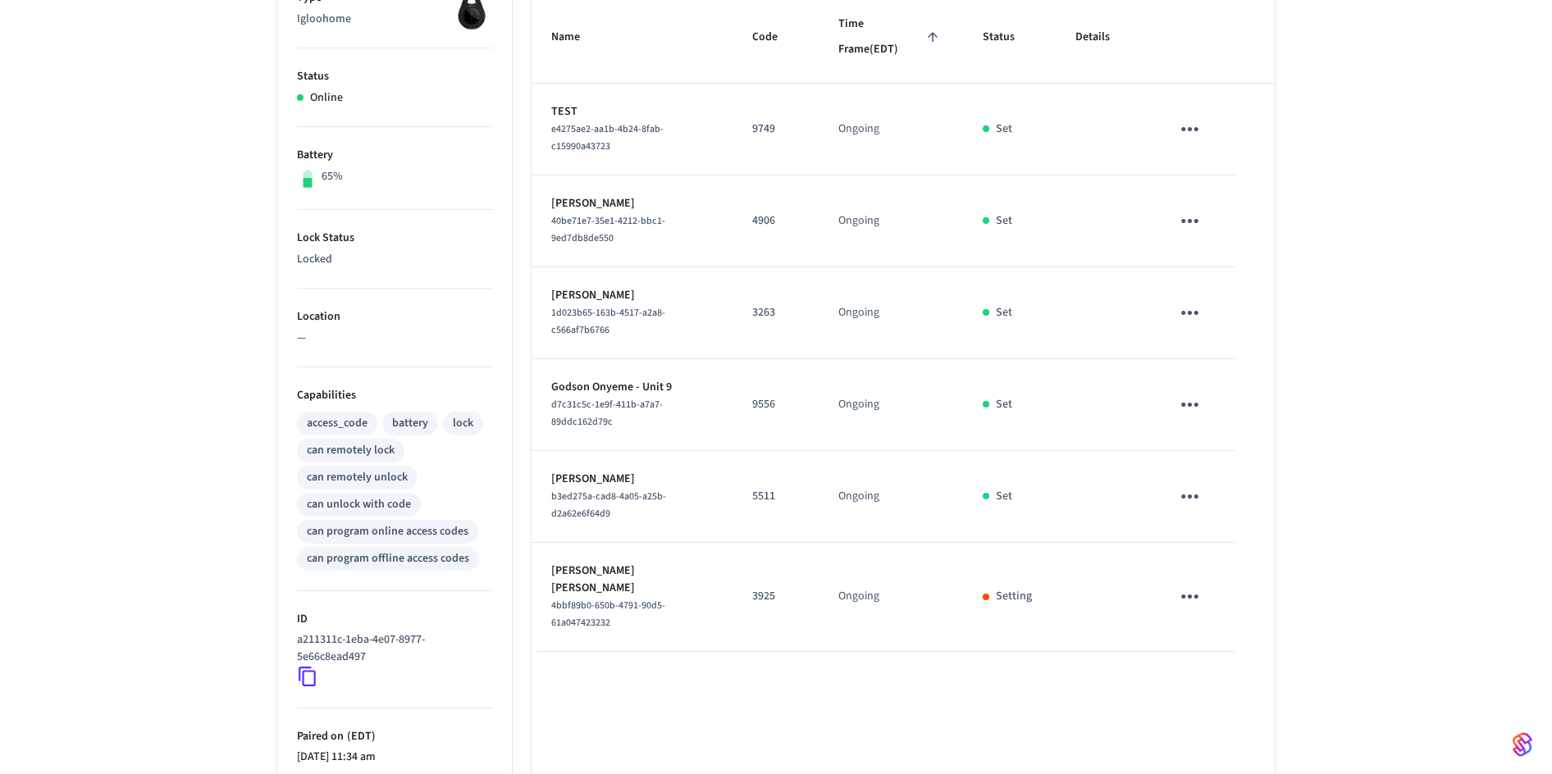
scroll to position [387, 0]
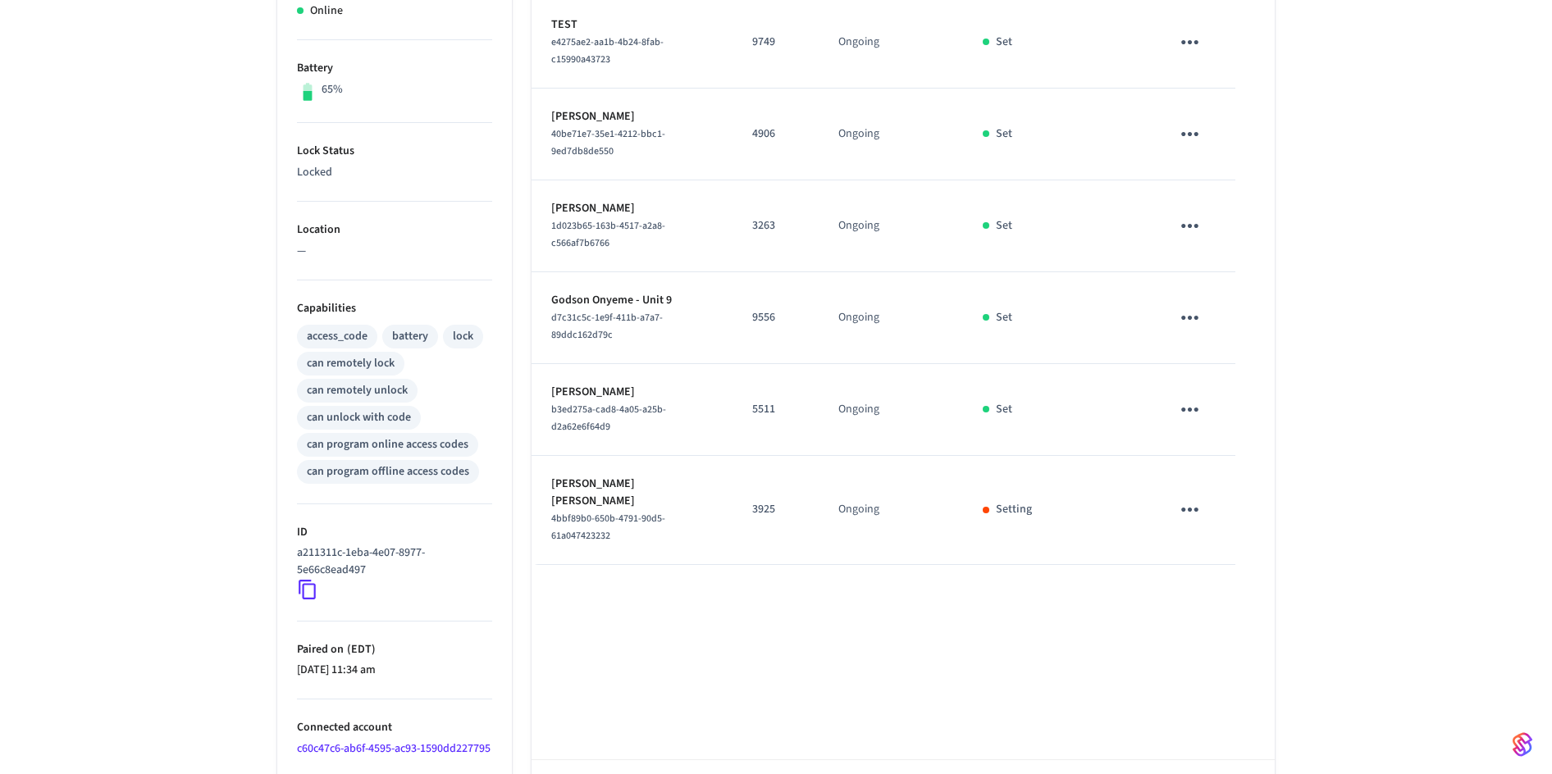
click at [937, 595] on div "Name Code Time Frame (EDT) Status Details TEST e4275ae2-aa1b-4b24-8fab-c15990a4…" at bounding box center [902, 372] width 743 height 934
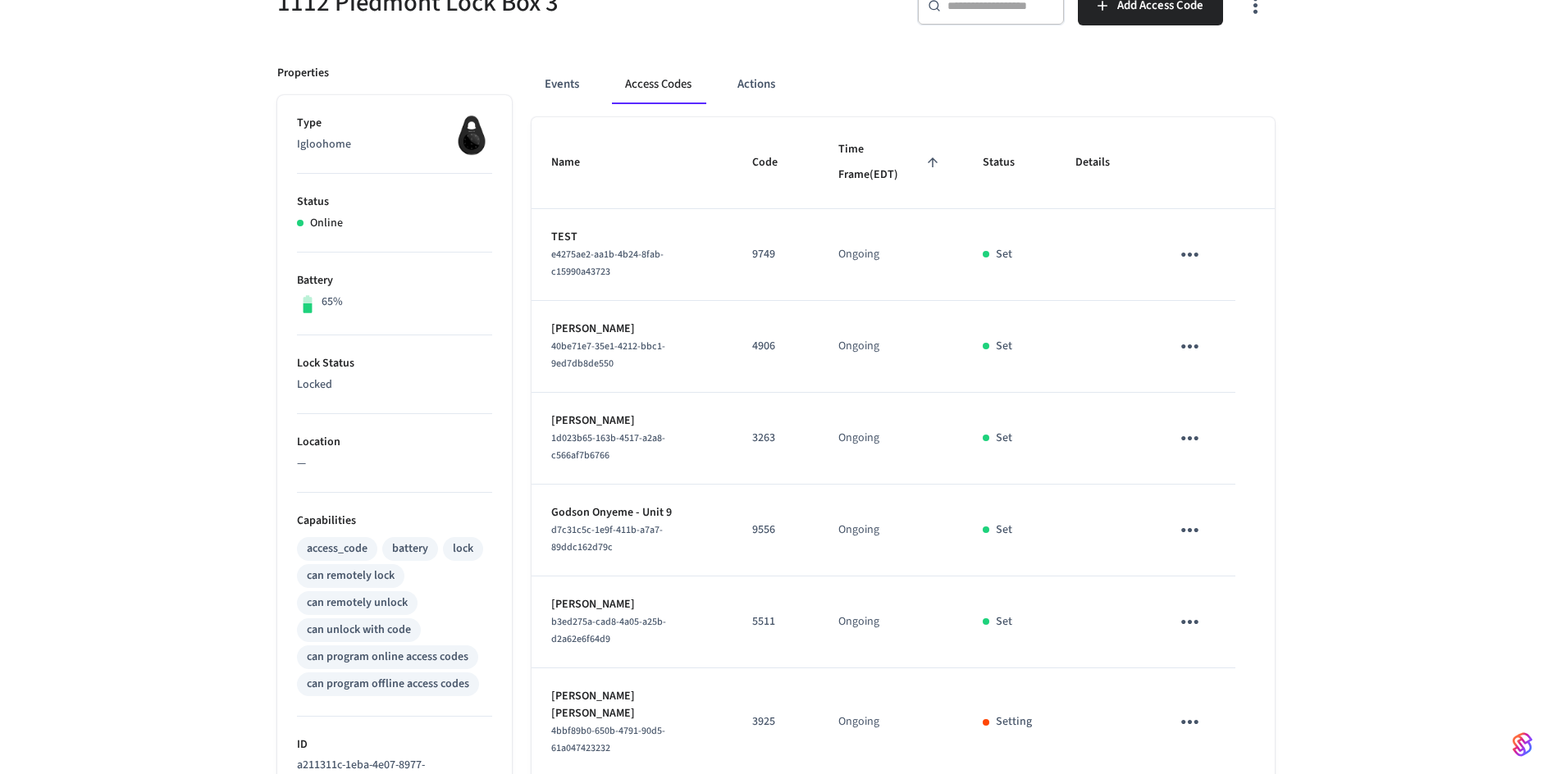
scroll to position [0, 0]
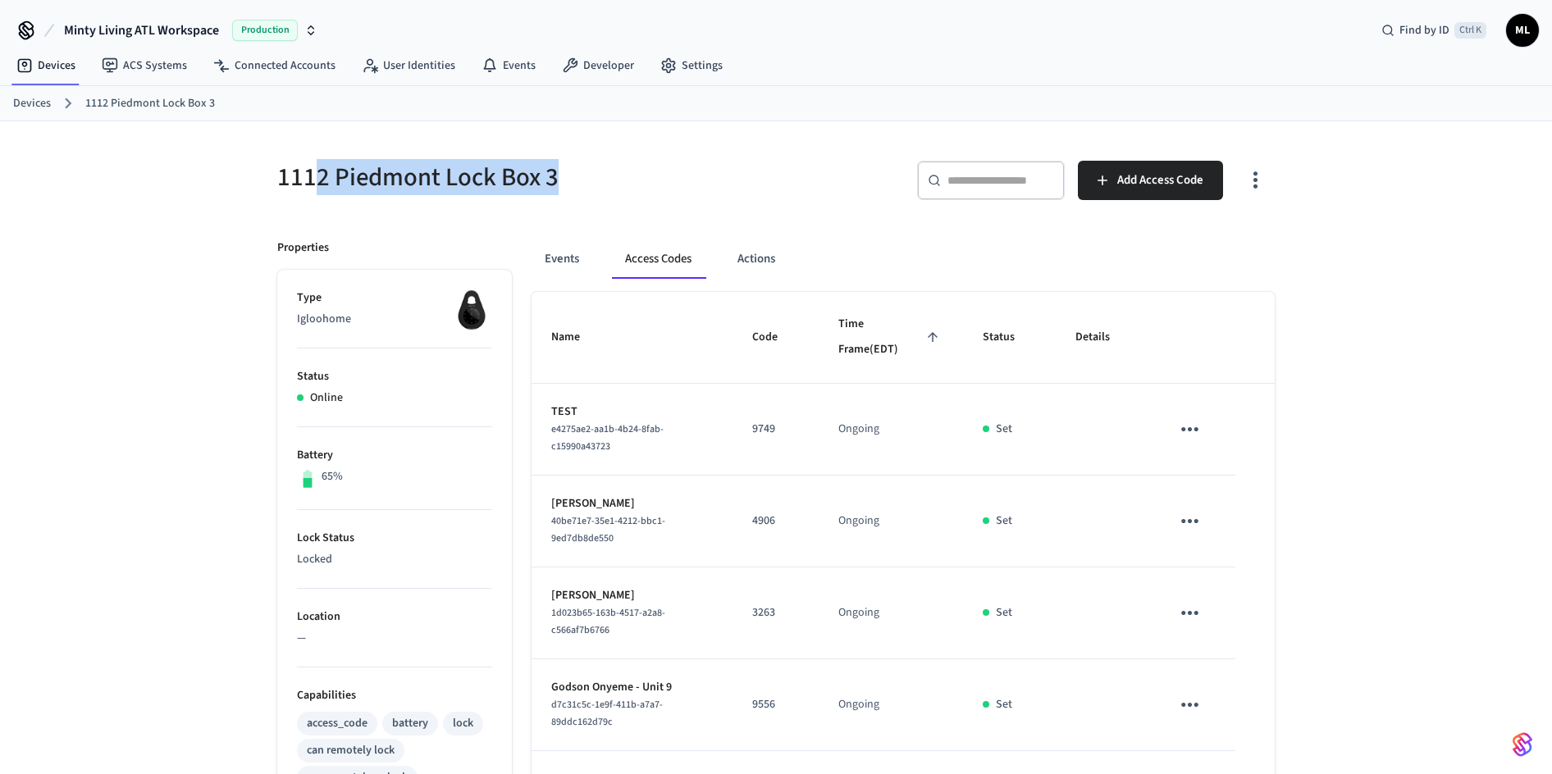
drag, startPoint x: 389, startPoint y: 175, endPoint x: 297, endPoint y: 174, distance: 91.9
click at [297, 174] on h5 "1112 Piedmont Lock Box 3" at bounding box center [521, 178] width 489 height 34
click at [394, 171] on h5 "1112 Piedmont Lock Box 3" at bounding box center [521, 178] width 489 height 34
click at [651, 256] on button "Access Codes" at bounding box center [658, 258] width 93 height 39
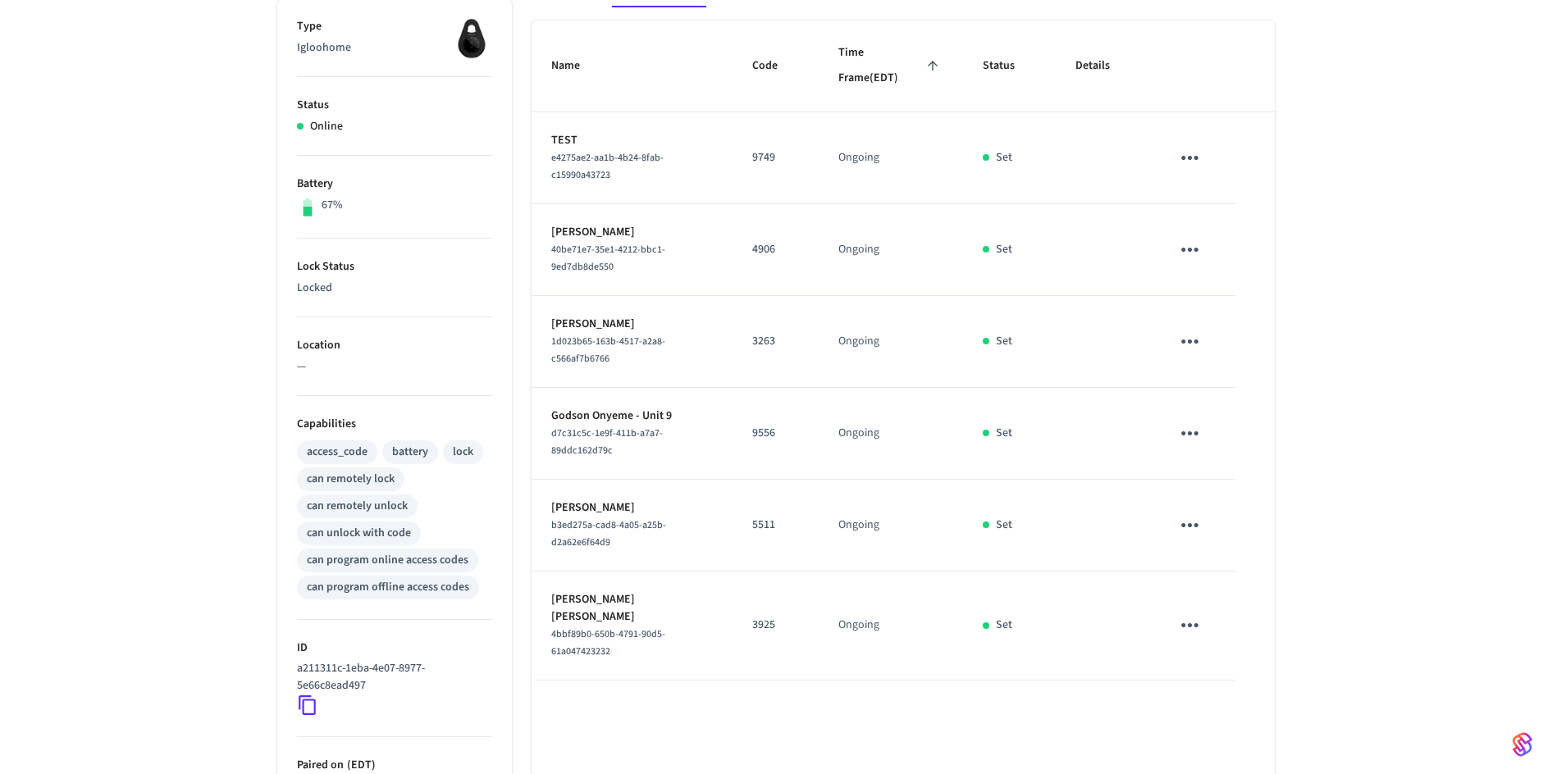
scroll to position [469, 0]
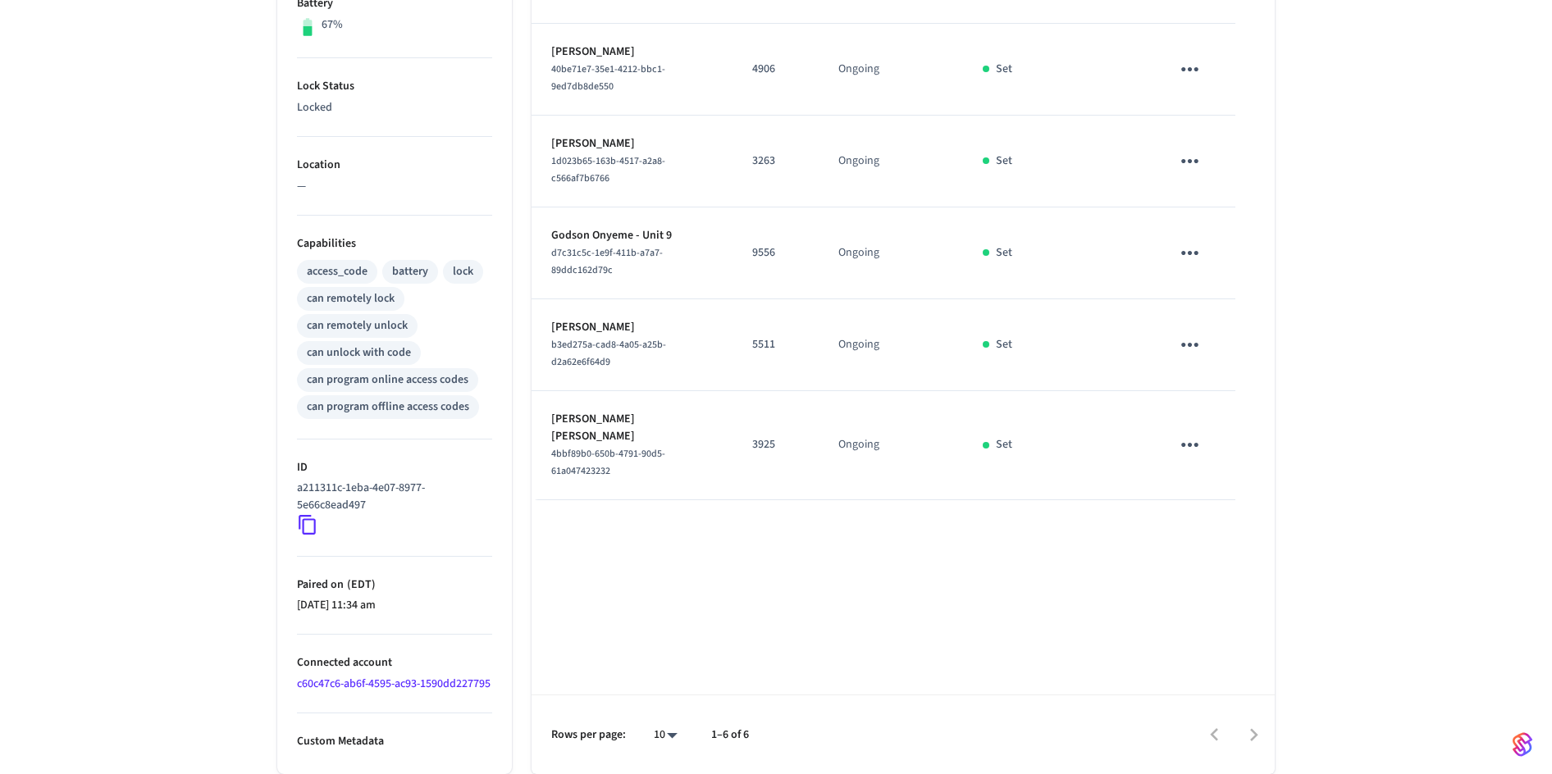
click at [1199, 432] on icon "sticky table" at bounding box center [1189, 444] width 25 height 25
click at [1227, 513] on li "Delete" at bounding box center [1229, 511] width 78 height 43
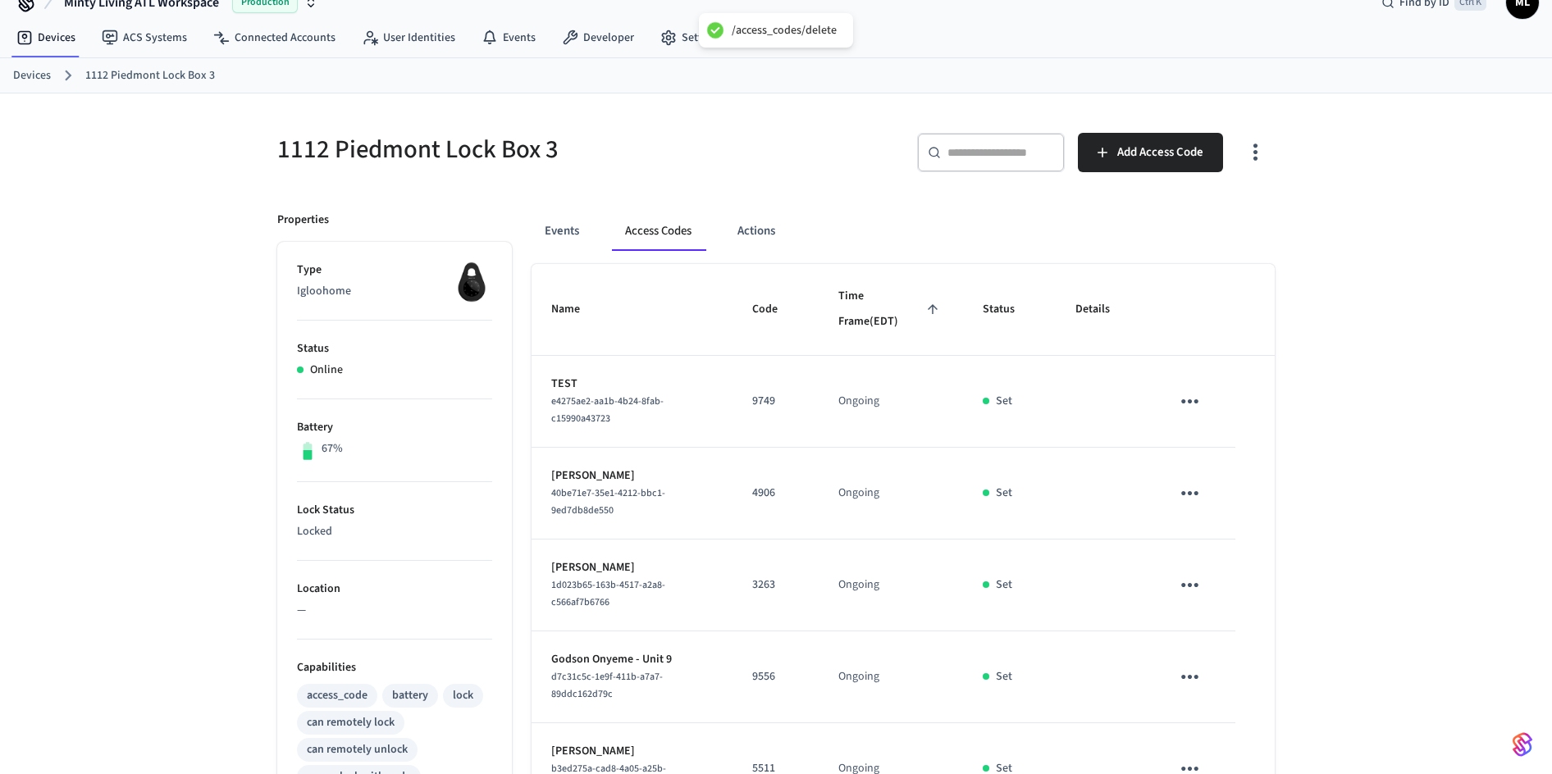
scroll to position [0, 0]
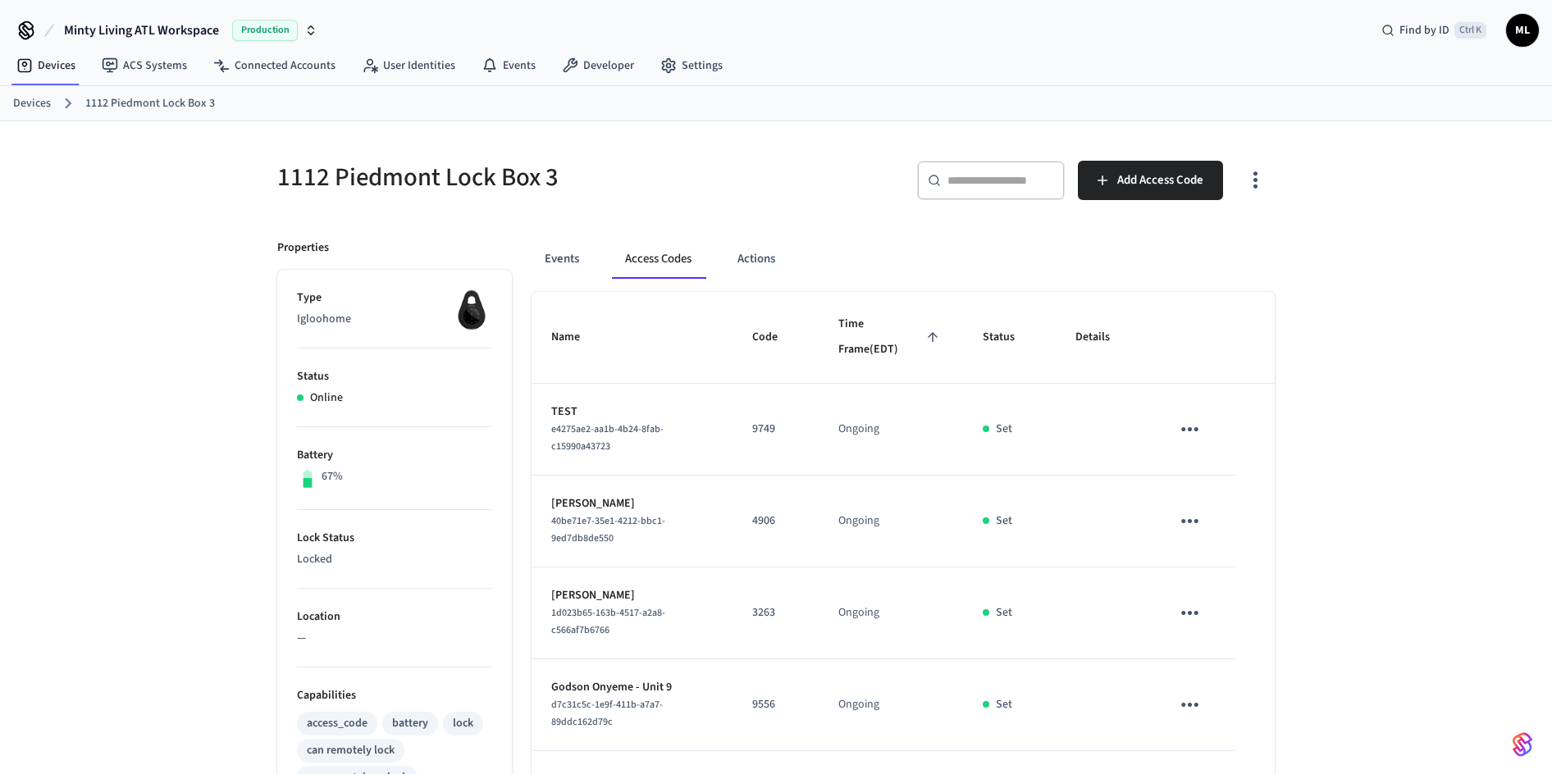
click at [962, 173] on input "text" at bounding box center [1000, 180] width 107 height 16
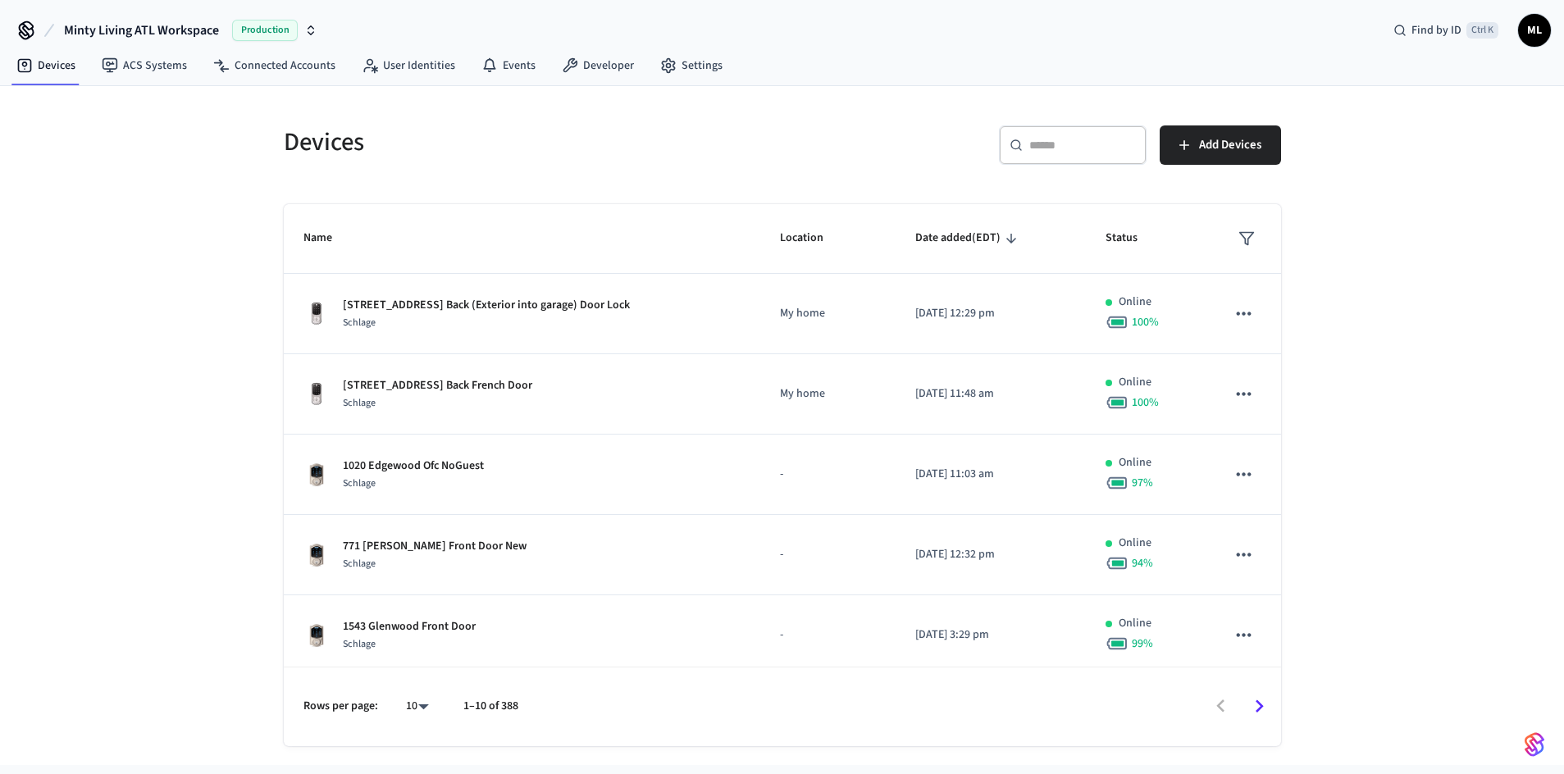
click at [1055, 148] on input "text" at bounding box center [1082, 145] width 107 height 16
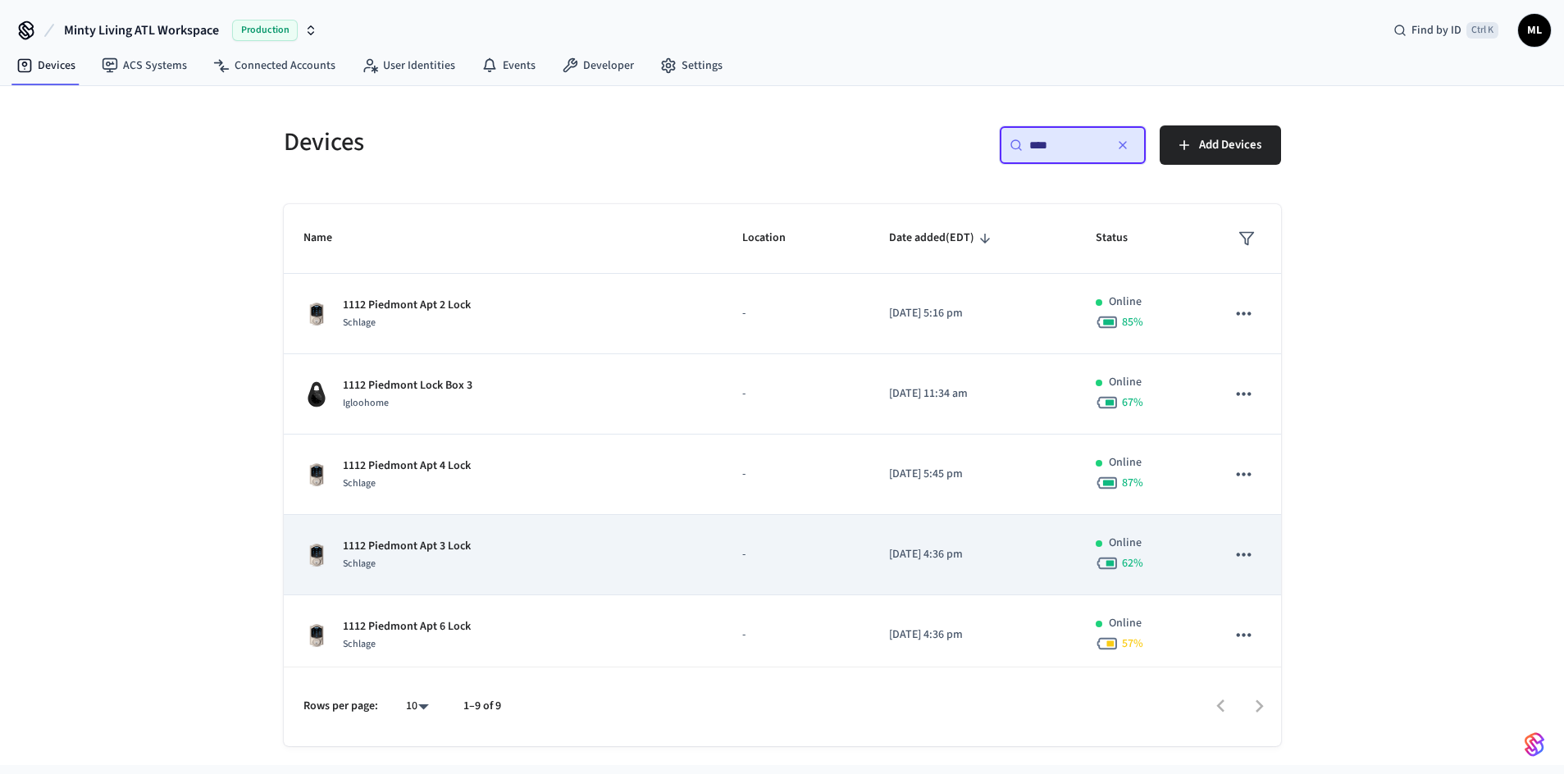
type input "****"
click at [548, 563] on div "1112 Piedmont Apt 3 Lock Schlage" at bounding box center [502, 555] width 399 height 34
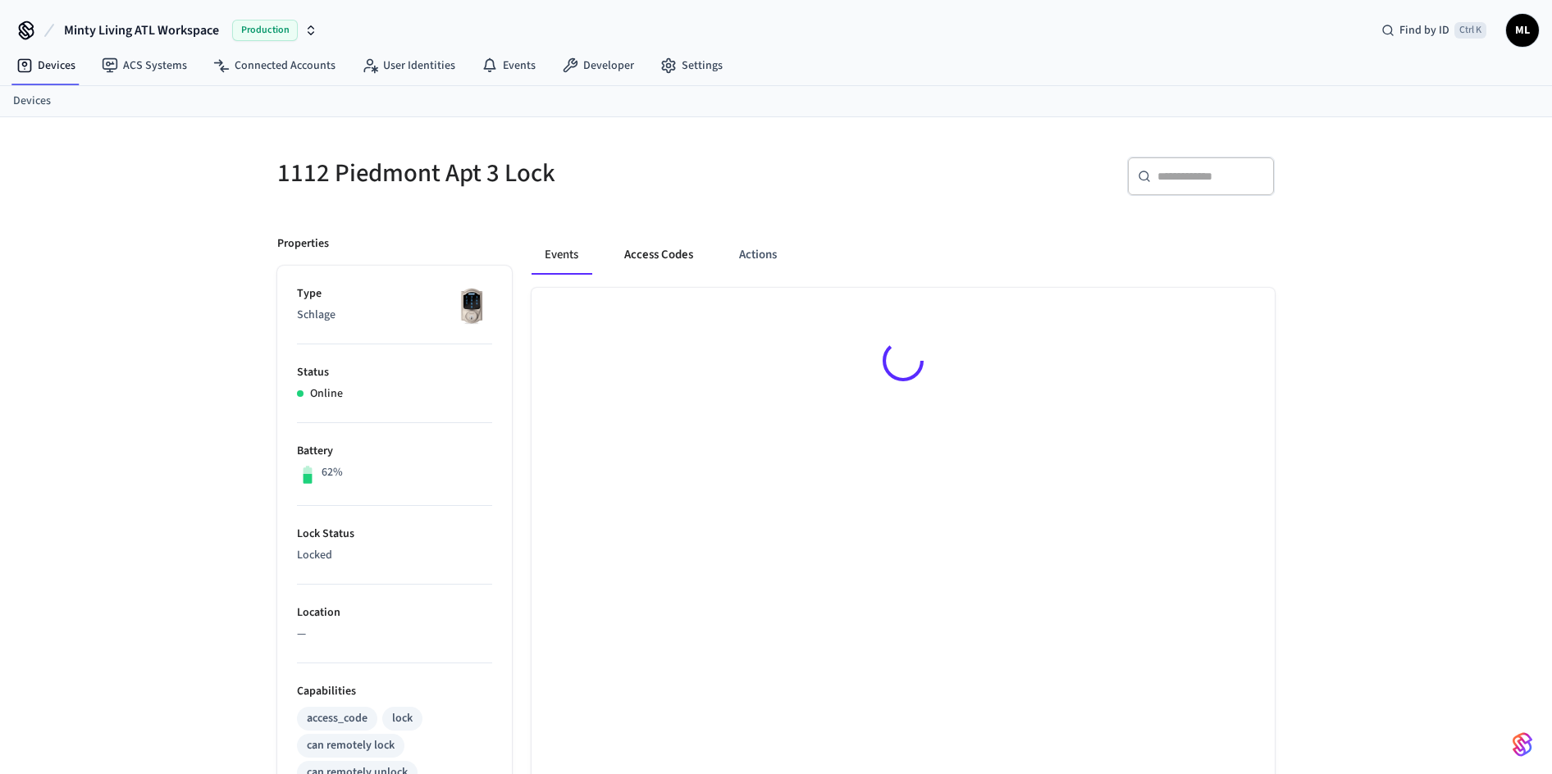
click at [669, 258] on button "Access Codes" at bounding box center [658, 254] width 95 height 39
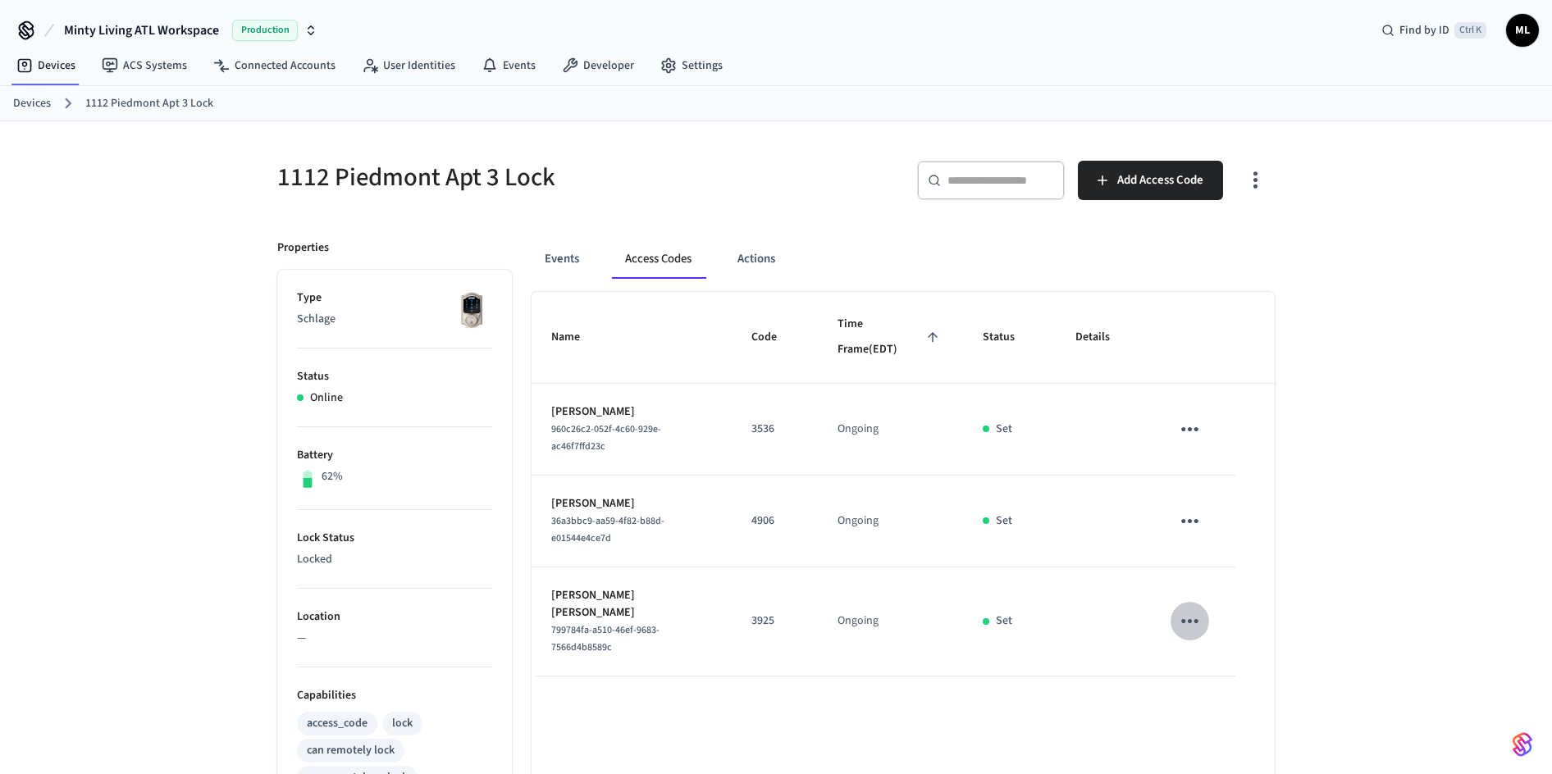
click at [1191, 609] on icon "sticky table" at bounding box center [1189, 621] width 25 height 25
click at [1238, 702] on li "Delete" at bounding box center [1229, 691] width 78 height 43
